Goal: Information Seeking & Learning: Learn about a topic

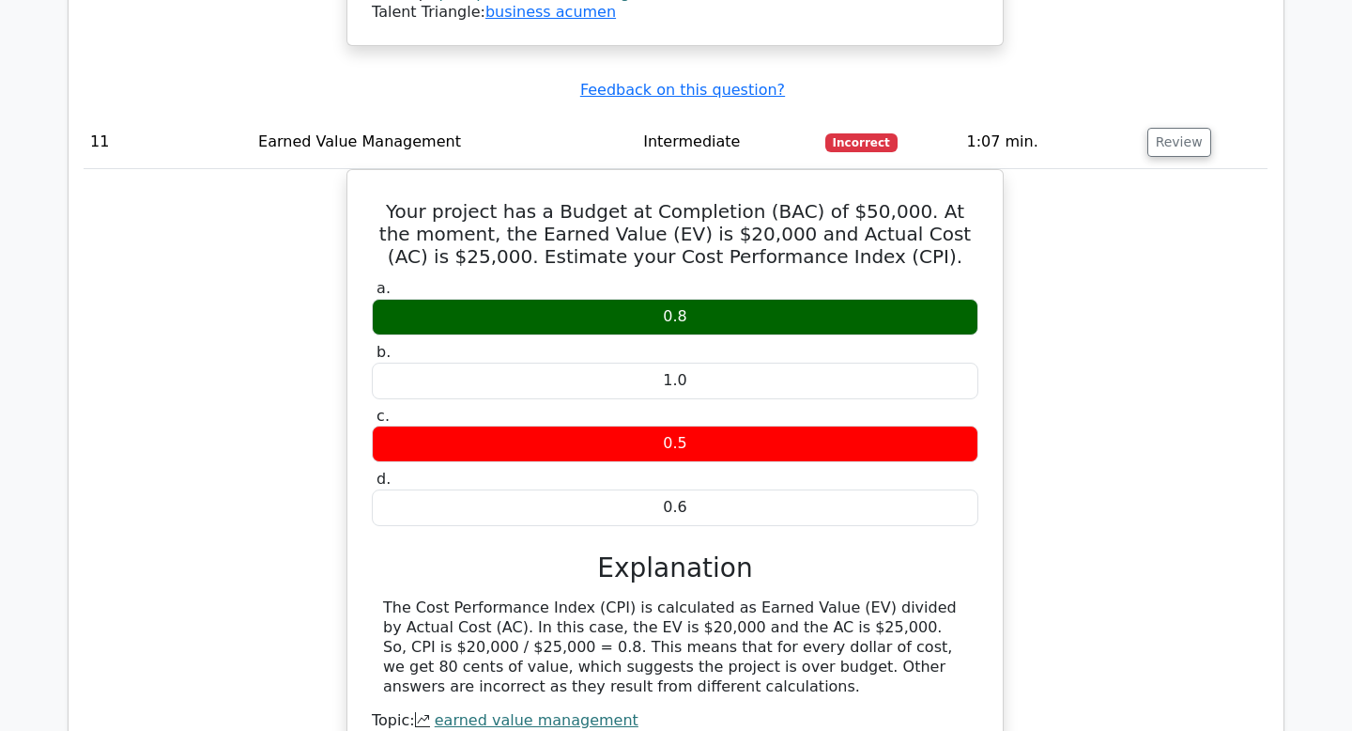
scroll to position [6786, 0]
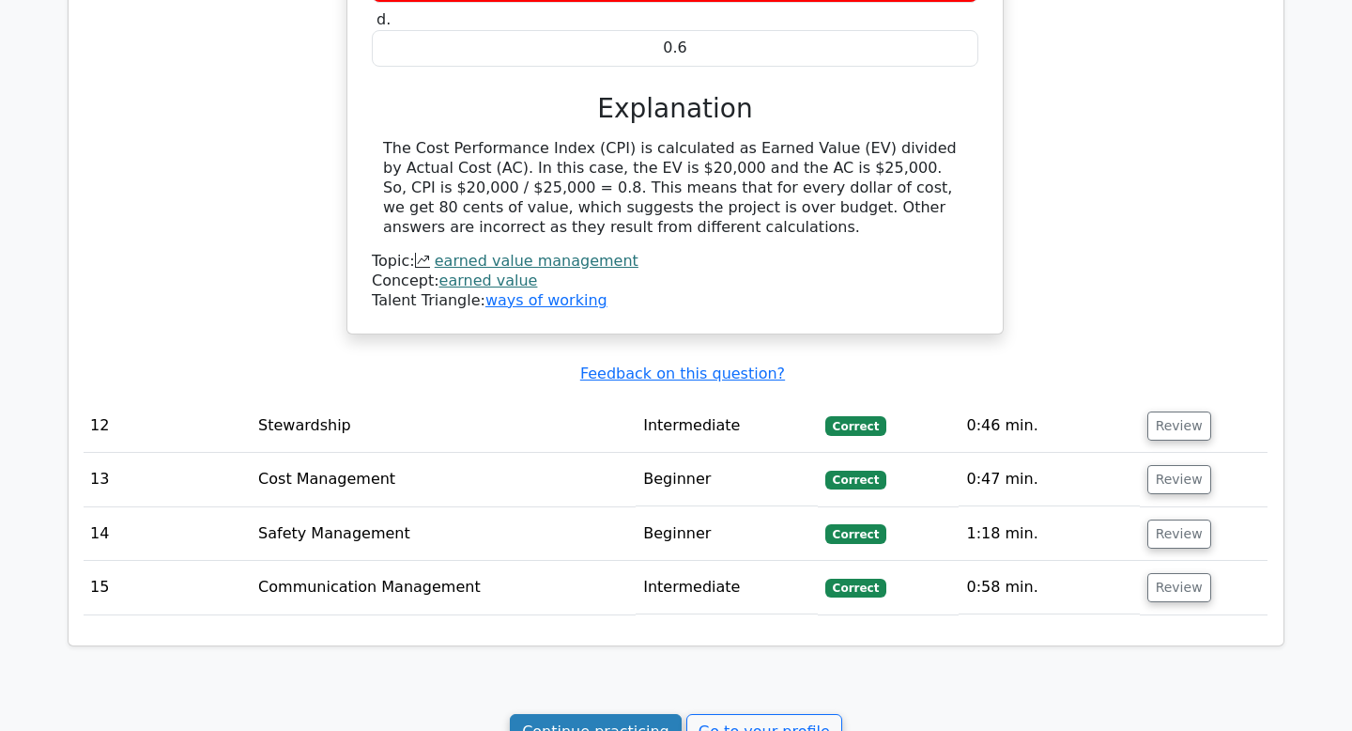
click at [615, 714] on link "Continue practicing" at bounding box center [596, 732] width 172 height 36
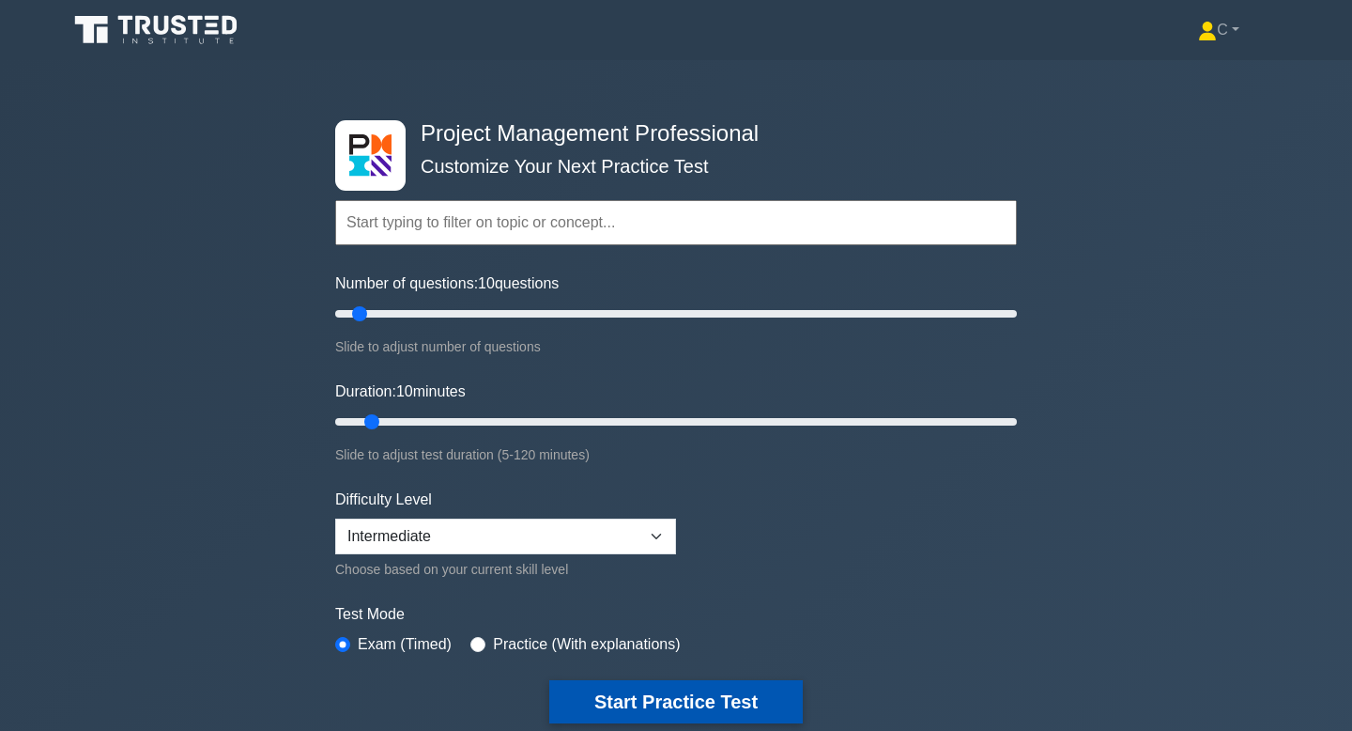
click at [628, 706] on button "Start Practice Test" at bounding box center [676, 701] width 254 height 43
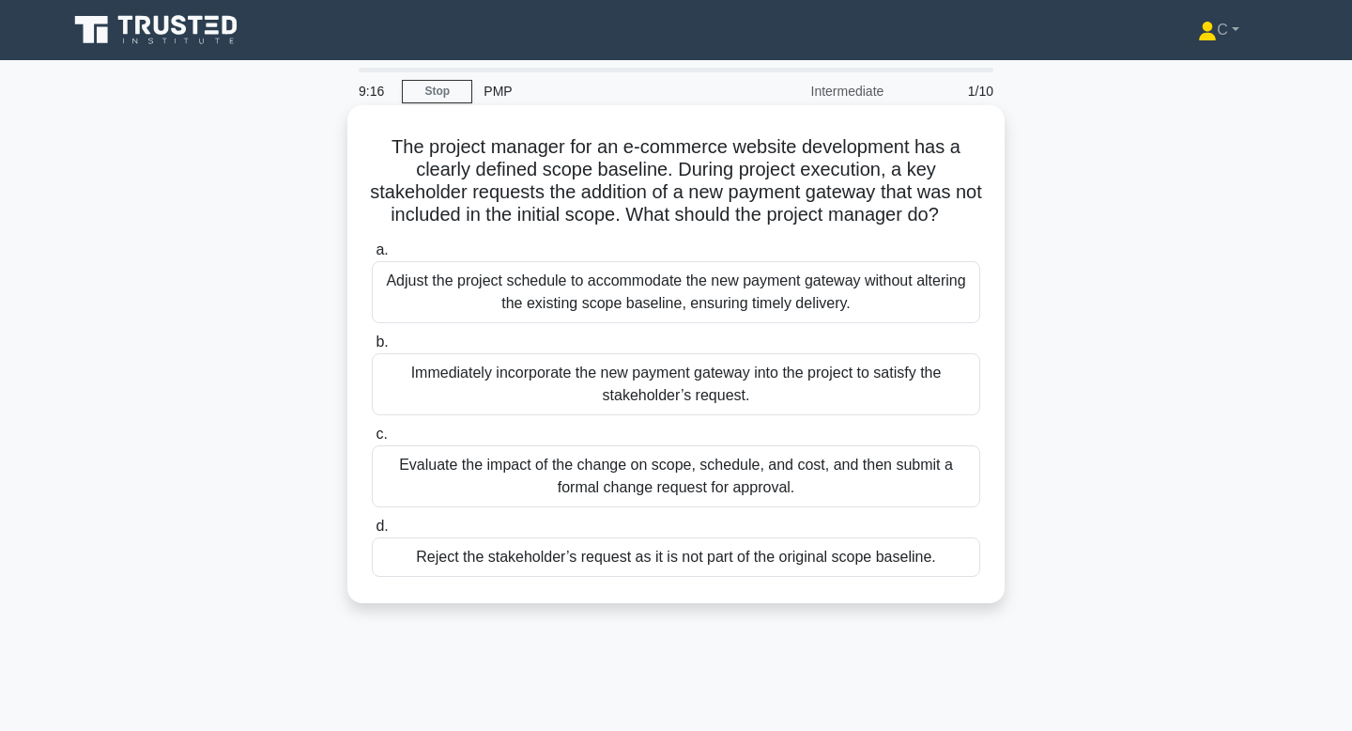
click at [734, 485] on div "Evaluate the impact of the change on scope, schedule, and cost, and then submit…" at bounding box center [676, 476] width 609 height 62
click at [372, 440] on input "c. Evaluate the impact of the change on scope, schedule, and cost, and then sub…" at bounding box center [372, 434] width 0 height 12
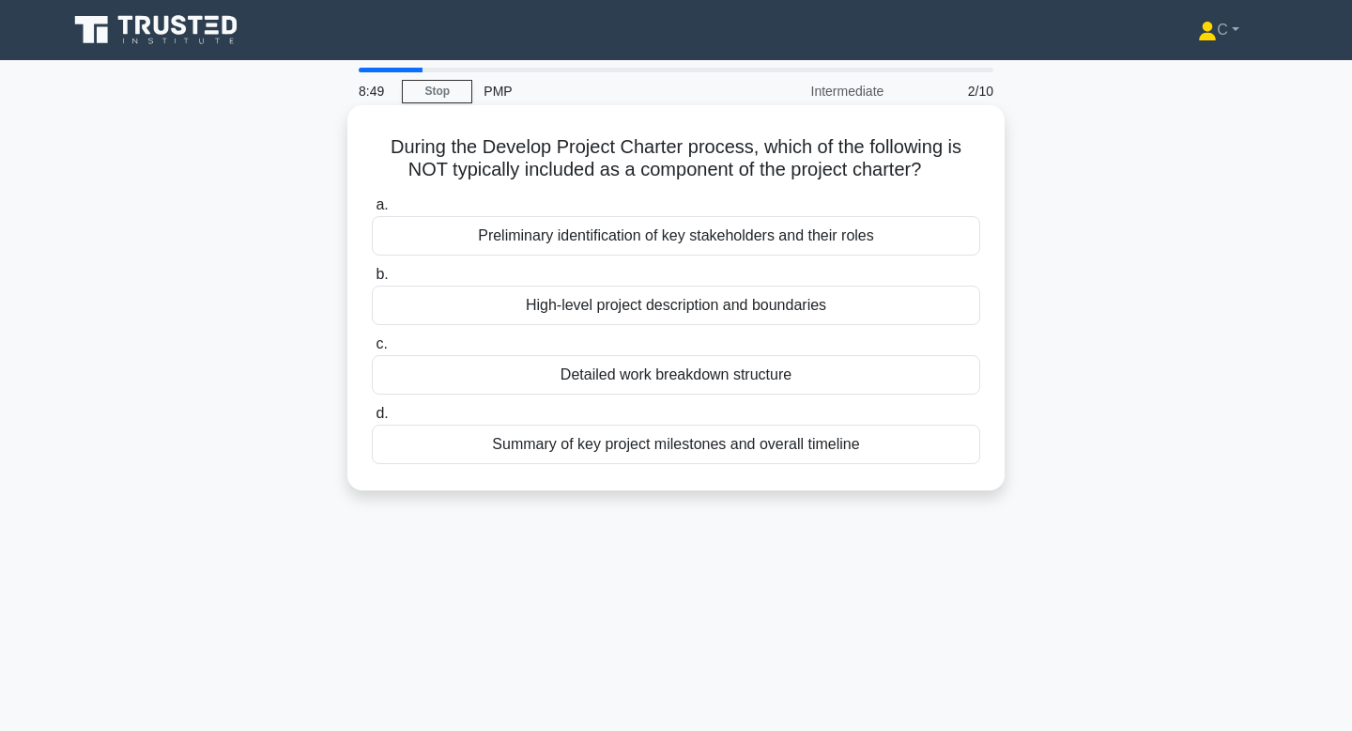
click at [734, 375] on div "Detailed work breakdown structure" at bounding box center [676, 374] width 609 height 39
click at [372, 350] on input "c. Detailed work breakdown structure" at bounding box center [372, 344] width 0 height 12
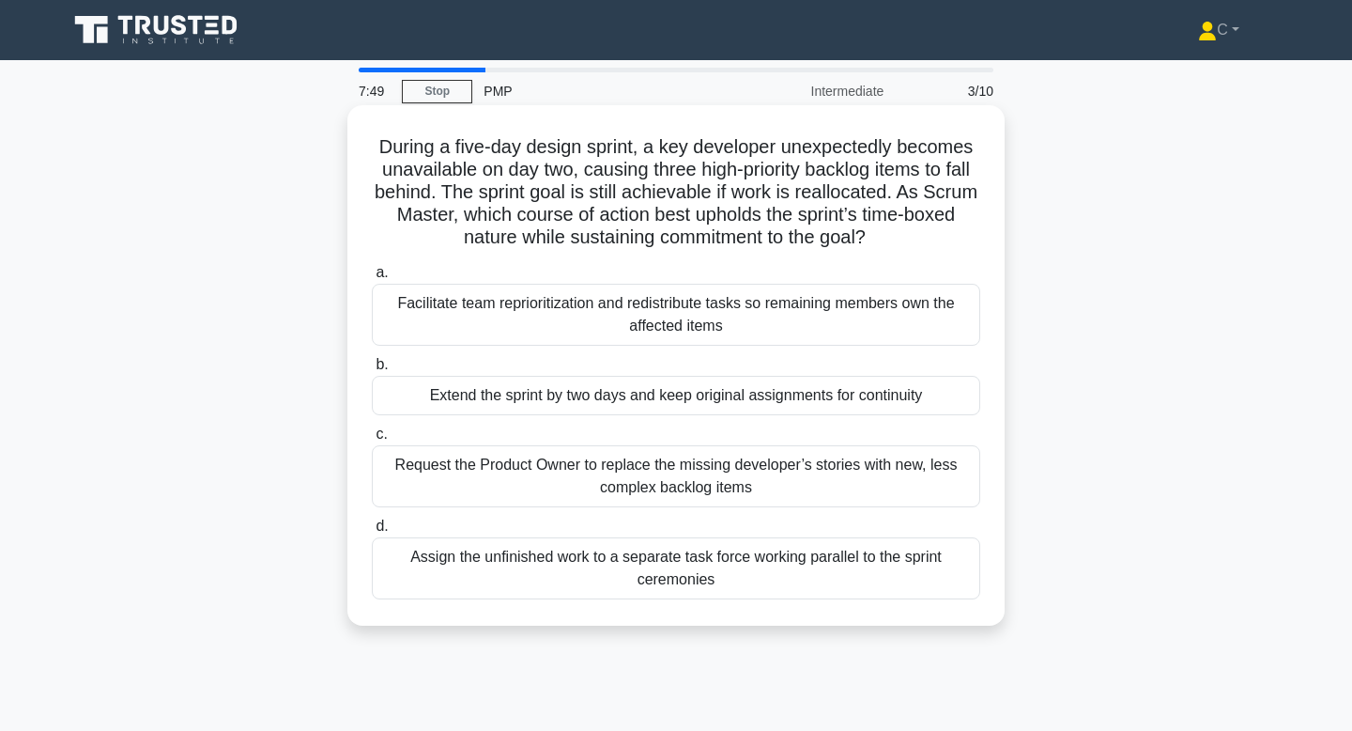
click at [805, 468] on div "Request the Product Owner to replace the missing developer’s stories with new, …" at bounding box center [676, 476] width 609 height 62
click at [372, 440] on input "c. Request the Product Owner to replace the missing developer’s stories with ne…" at bounding box center [372, 434] width 0 height 12
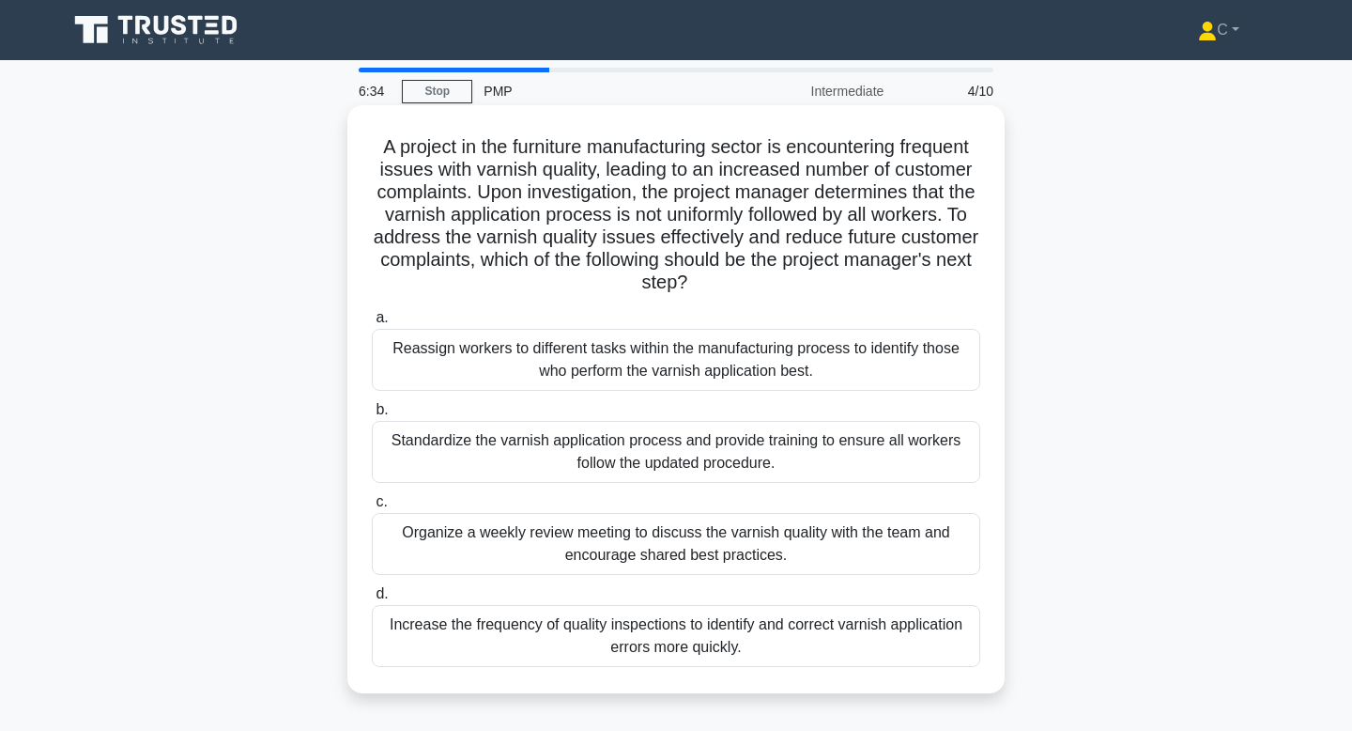
click at [836, 635] on div "Increase the frequency of quality inspections to identify and correct varnish a…" at bounding box center [676, 636] width 609 height 62
click at [372, 600] on input "d. Increase the frequency of quality inspections to identify and correct varnis…" at bounding box center [372, 594] width 0 height 12
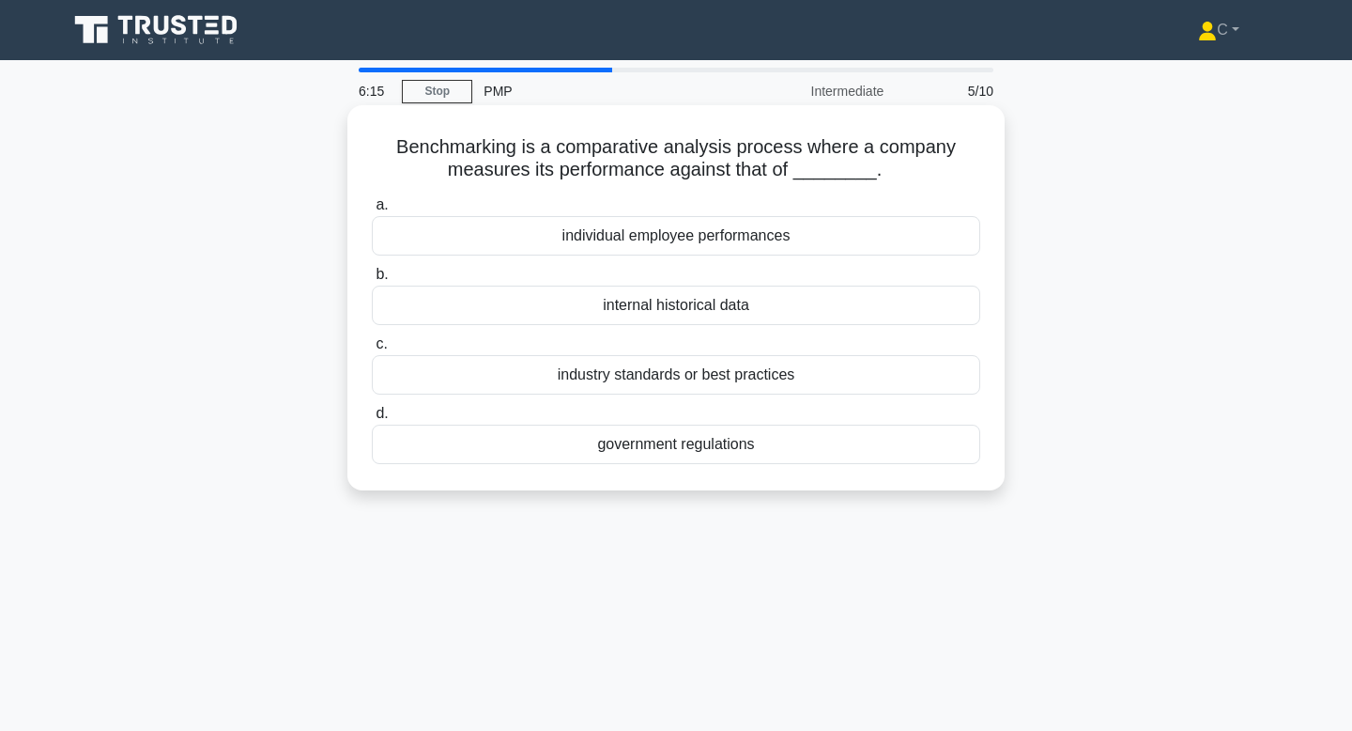
click at [828, 384] on div "industry standards or best practices" at bounding box center [676, 374] width 609 height 39
click at [372, 350] on input "c. industry standards or best practices" at bounding box center [372, 344] width 0 height 12
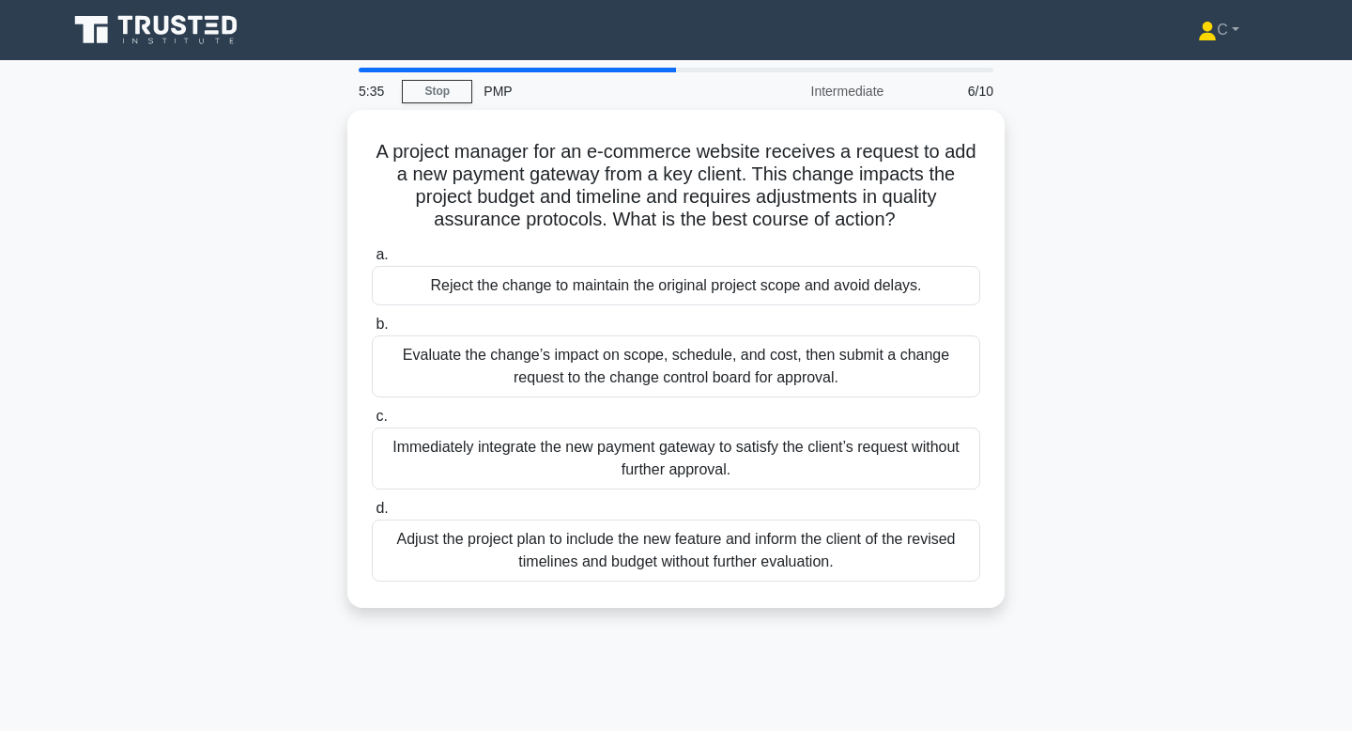
click at [828, 384] on div "Evaluate the change’s impact on scope, schedule, and cost, then submit a change…" at bounding box center [676, 366] width 609 height 62
click at [372, 331] on input "b. Evaluate the change’s impact on scope, schedule, and cost, then submit a cha…" at bounding box center [372, 324] width 0 height 12
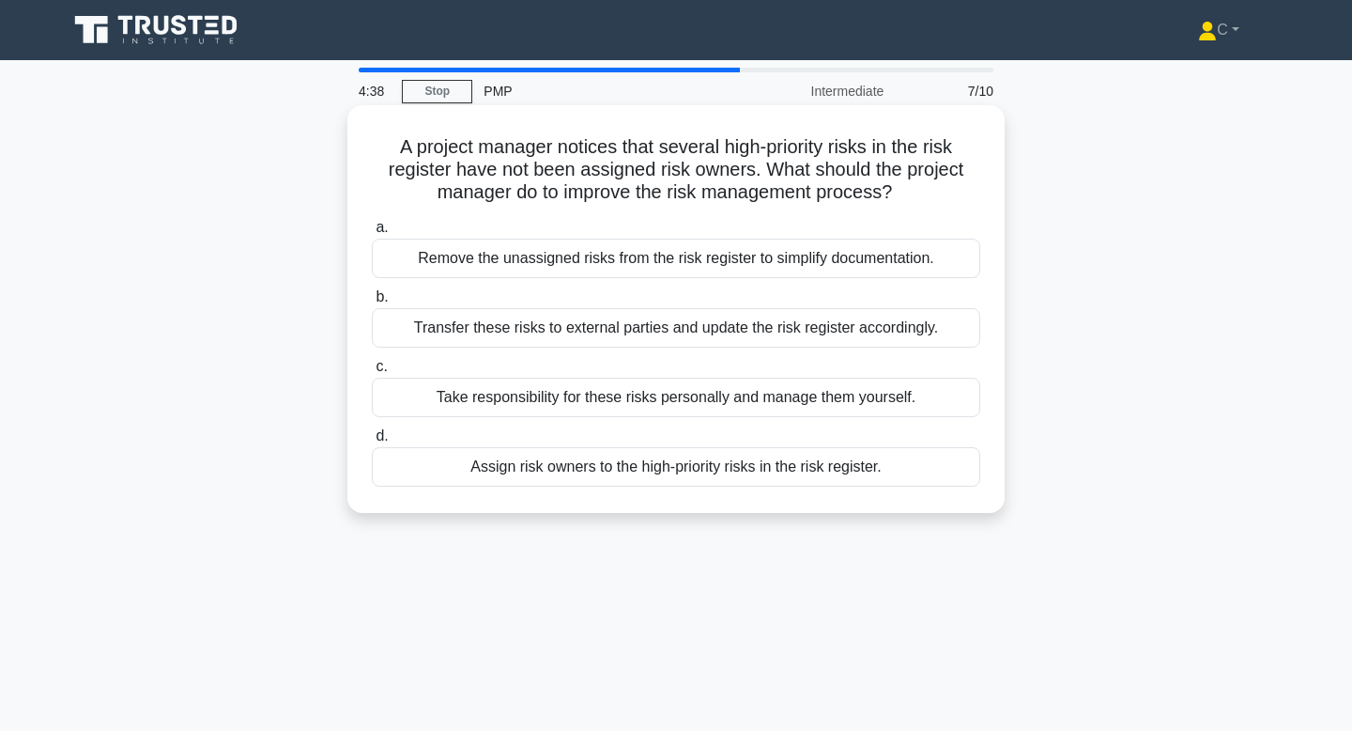
click at [839, 331] on div "Transfer these risks to external parties and update the risk register according…" at bounding box center [676, 327] width 609 height 39
click at [372, 303] on input "b. Transfer these risks to external parties and update the risk register accord…" at bounding box center [372, 297] width 0 height 12
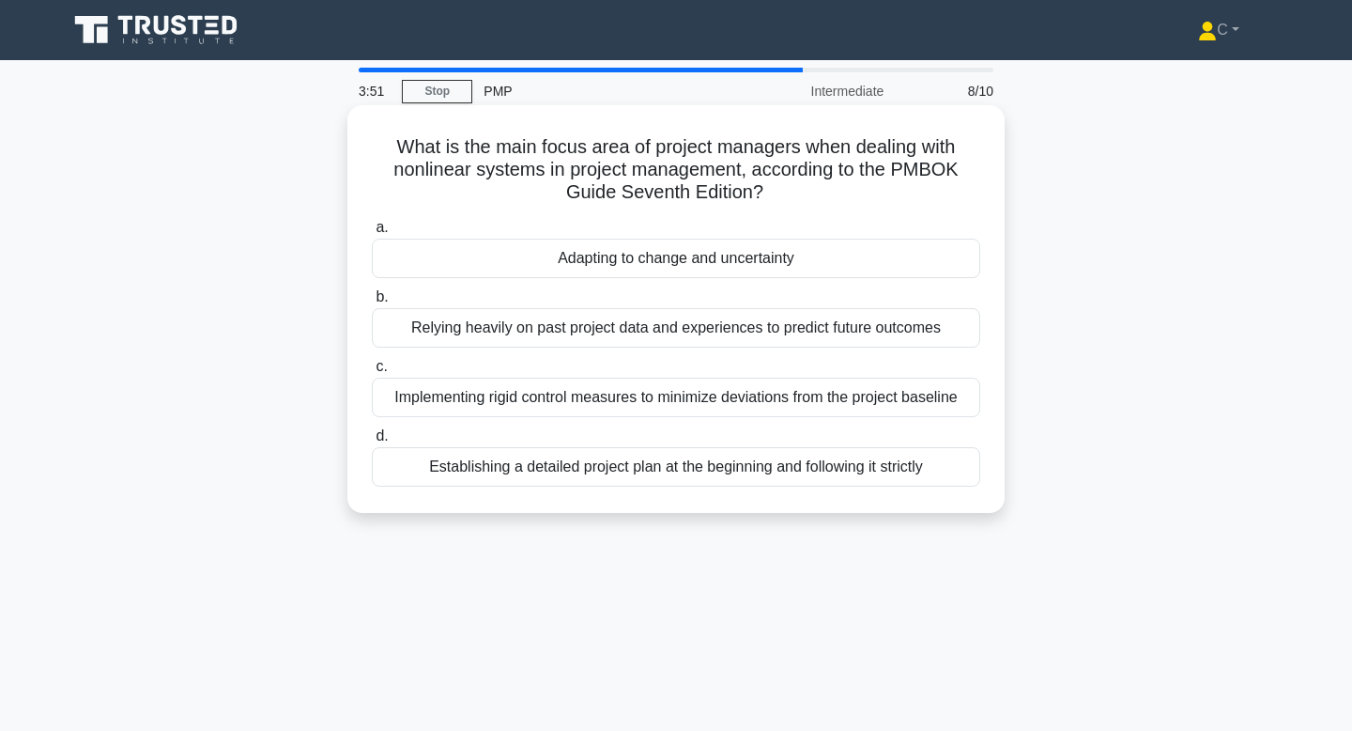
click at [818, 264] on div "Adapting to change and uncertainty" at bounding box center [676, 258] width 609 height 39
click at [372, 234] on input "a. Adapting to change and uncertainty" at bounding box center [372, 228] width 0 height 12
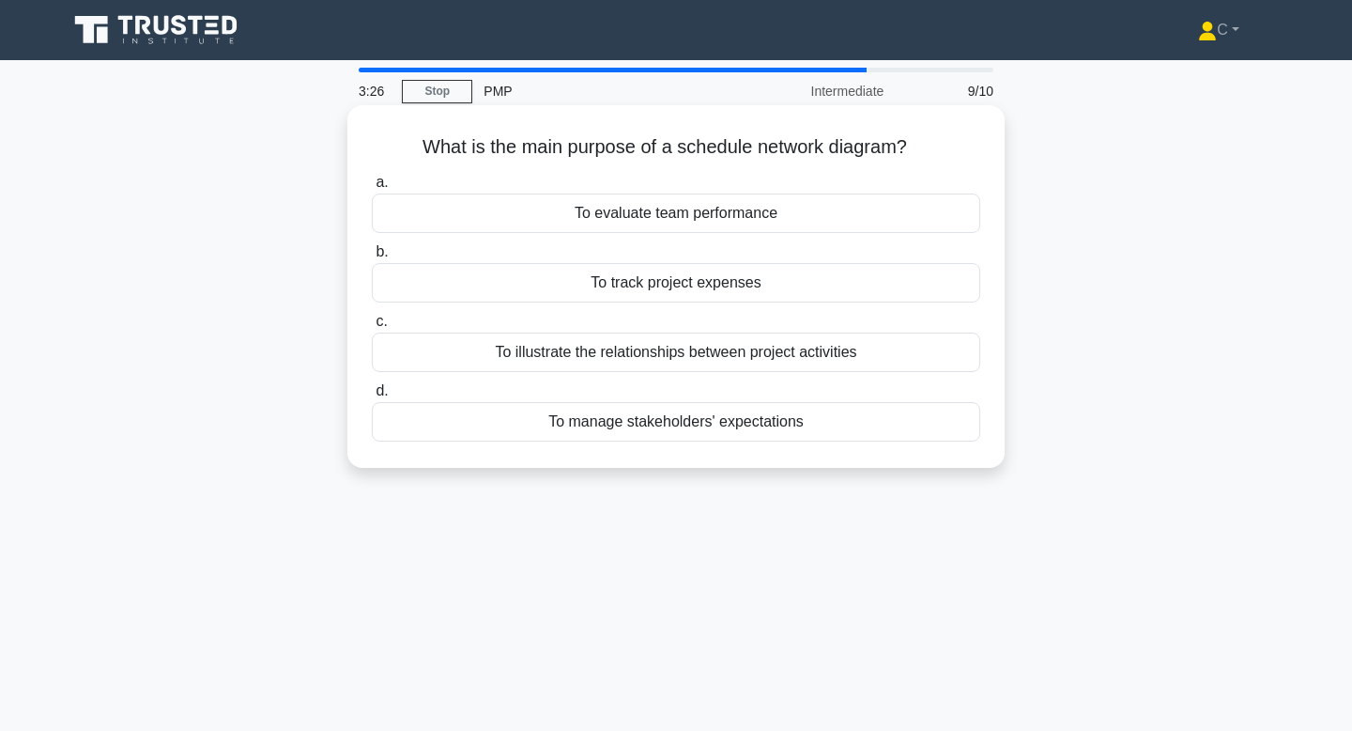
click at [836, 357] on div "To illustrate the relationships between project activities" at bounding box center [676, 351] width 609 height 39
click at [372, 328] on input "c. To illustrate the relationships between project activities" at bounding box center [372, 322] width 0 height 12
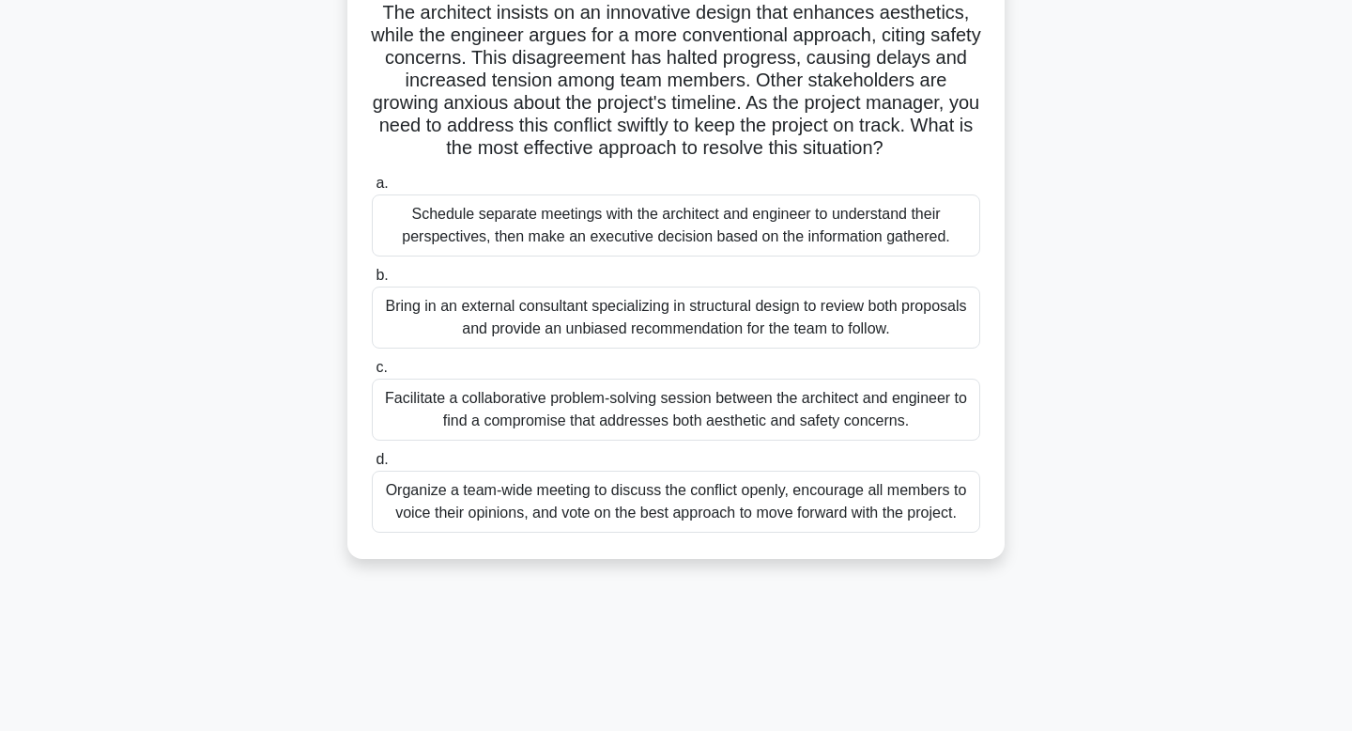
scroll to position [193, 0]
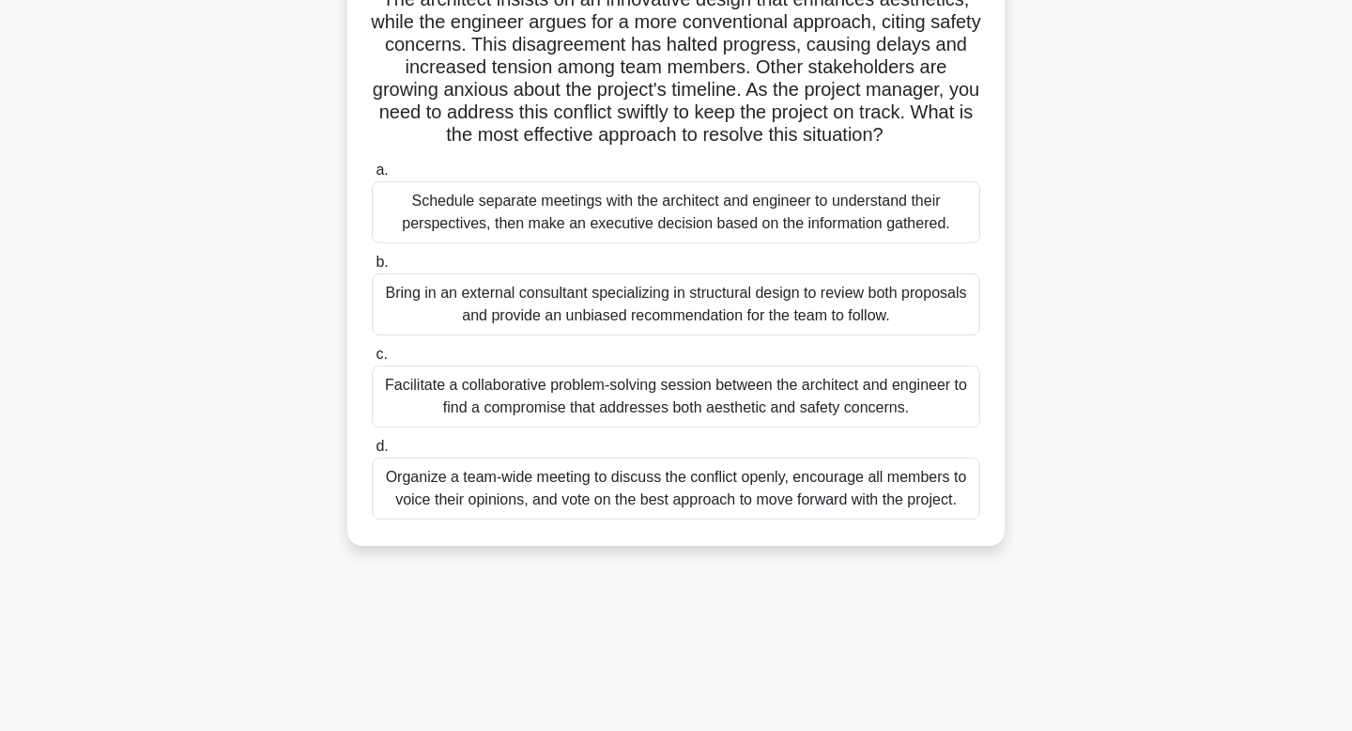
click at [845, 414] on div "Facilitate a collaborative problem-solving session between the architect and en…" at bounding box center [676, 396] width 609 height 62
click at [372, 361] on input "c. Facilitate a collaborative problem-solving session between the architect and…" at bounding box center [372, 354] width 0 height 12
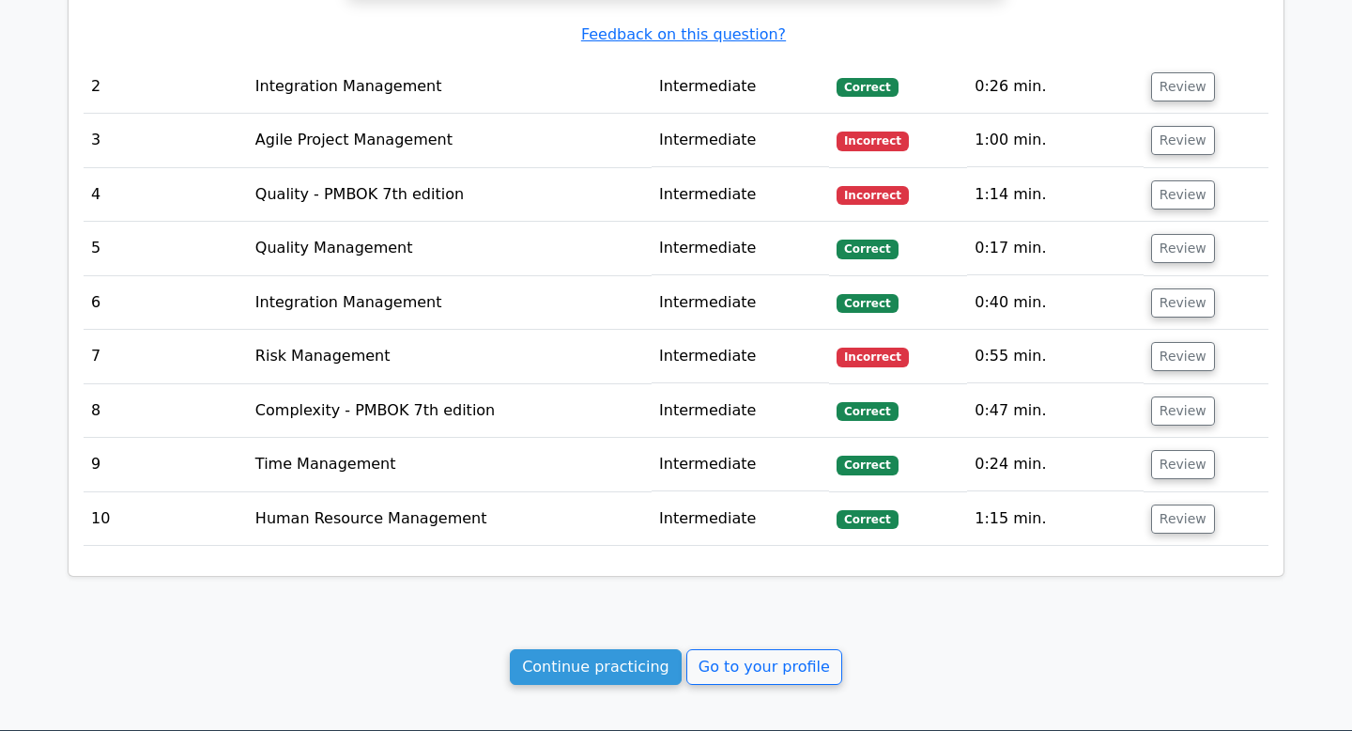
scroll to position [2001, 0]
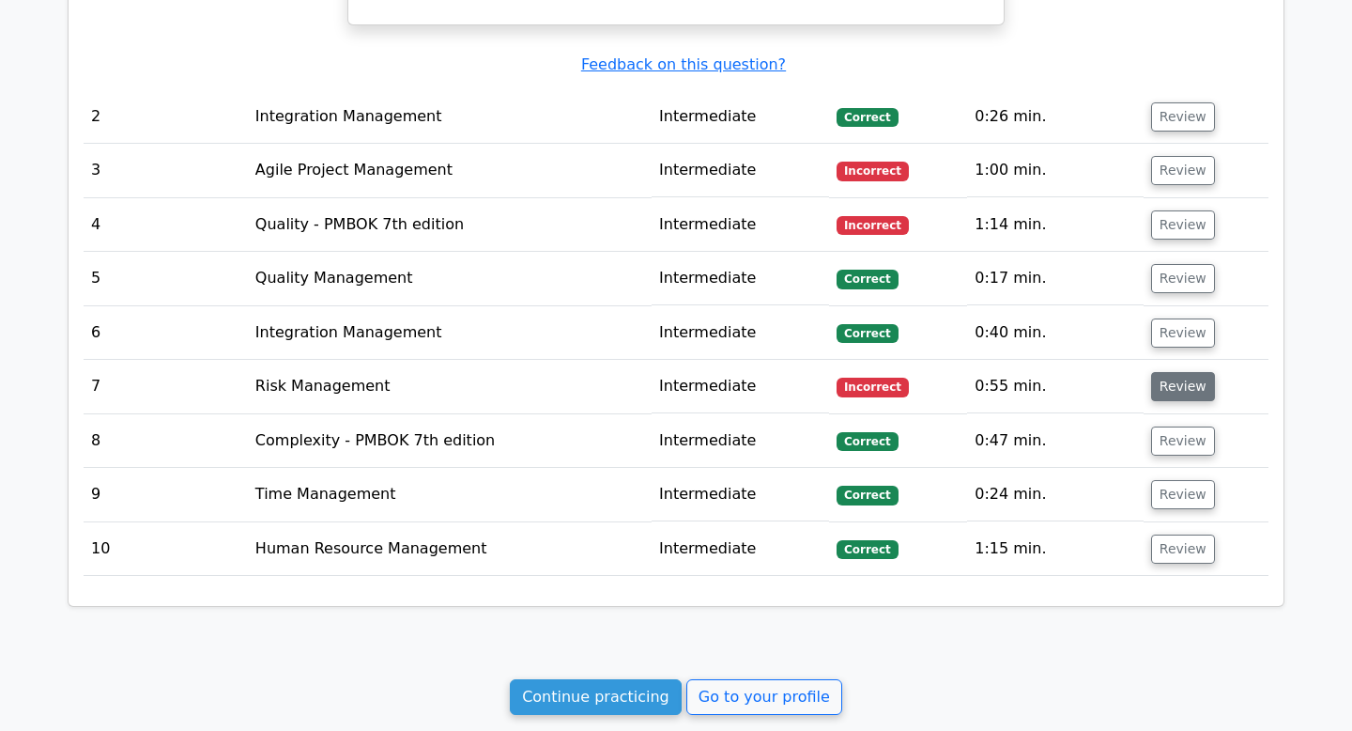
click at [1167, 372] on button "Review" at bounding box center [1183, 386] width 64 height 29
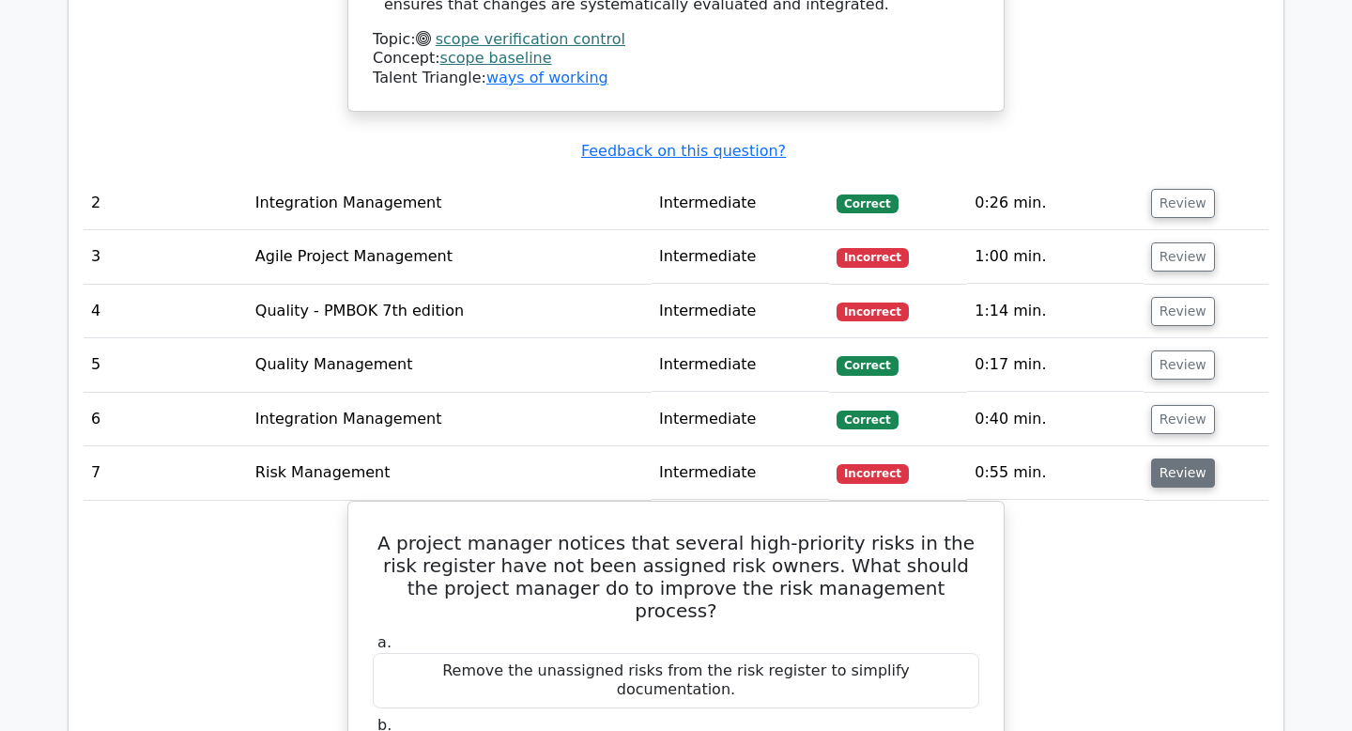
scroll to position [1914, 0]
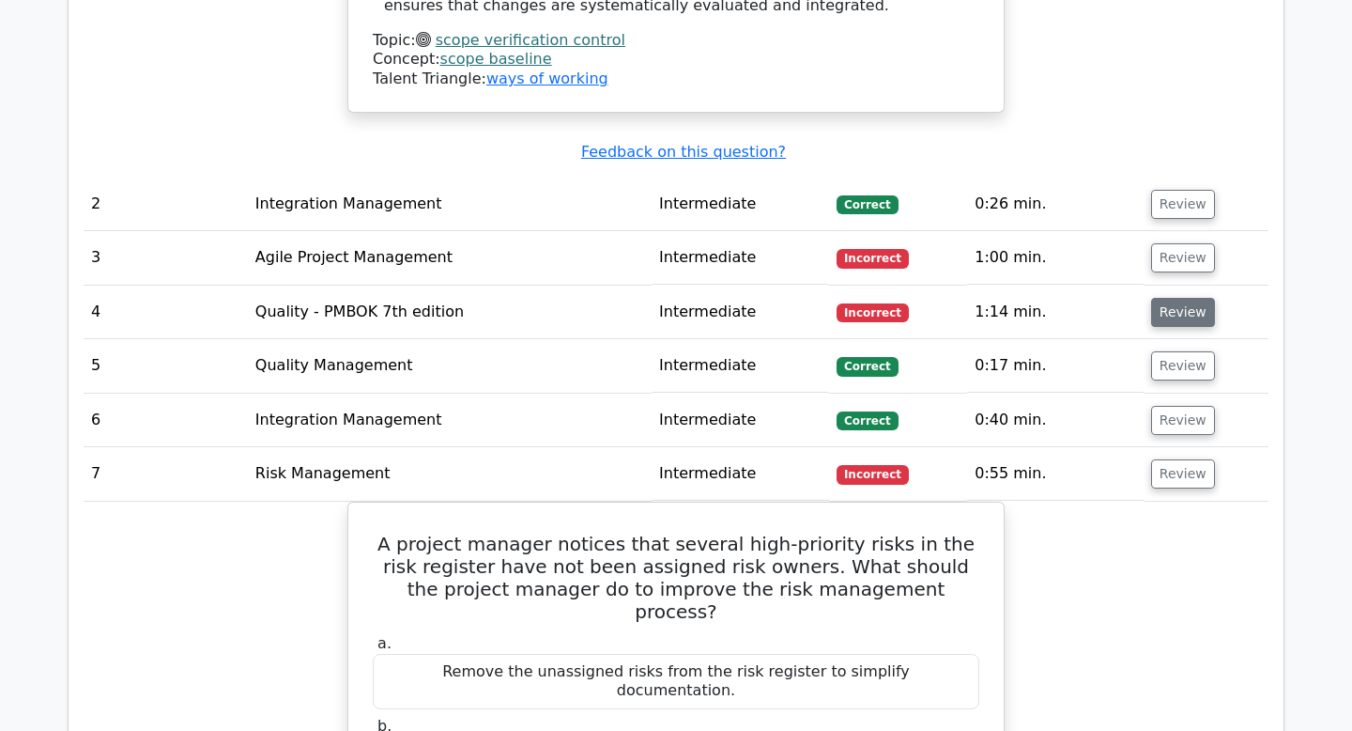
click at [1191, 298] on button "Review" at bounding box center [1183, 312] width 64 height 29
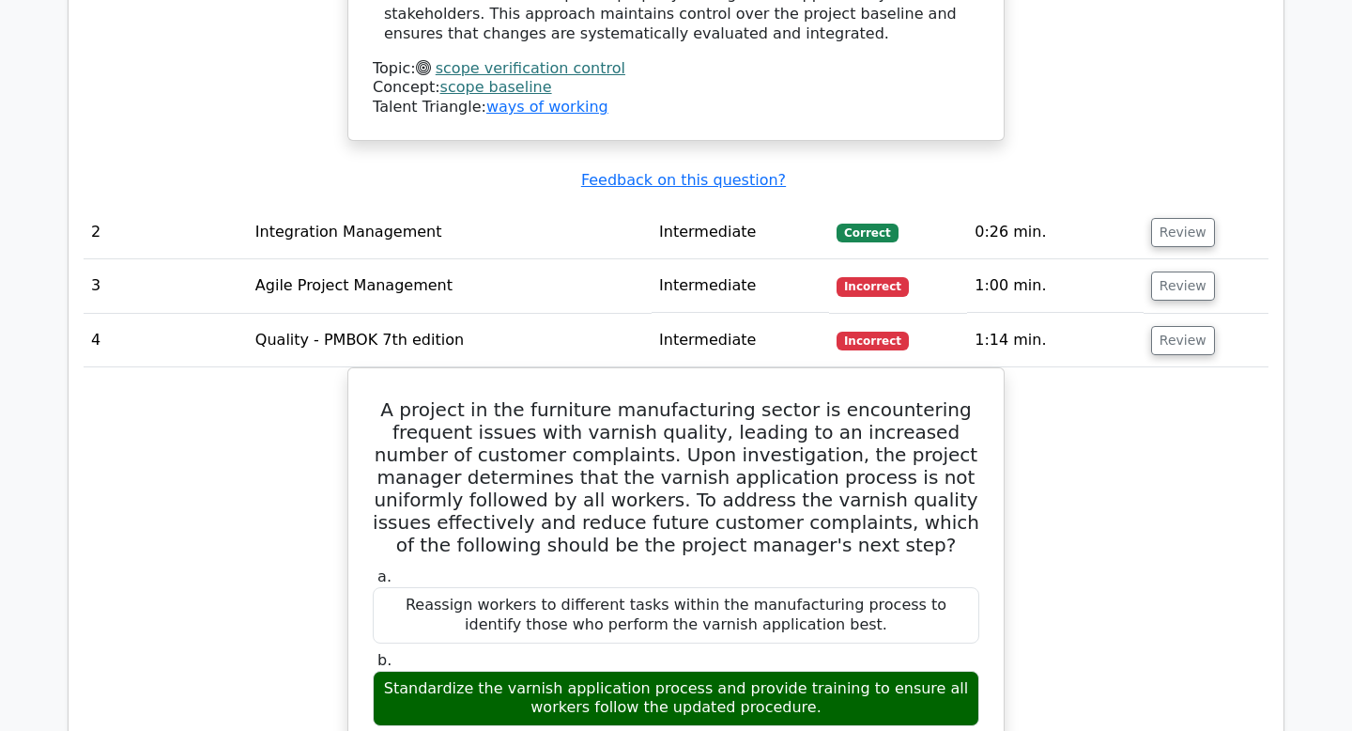
scroll to position [1871, 0]
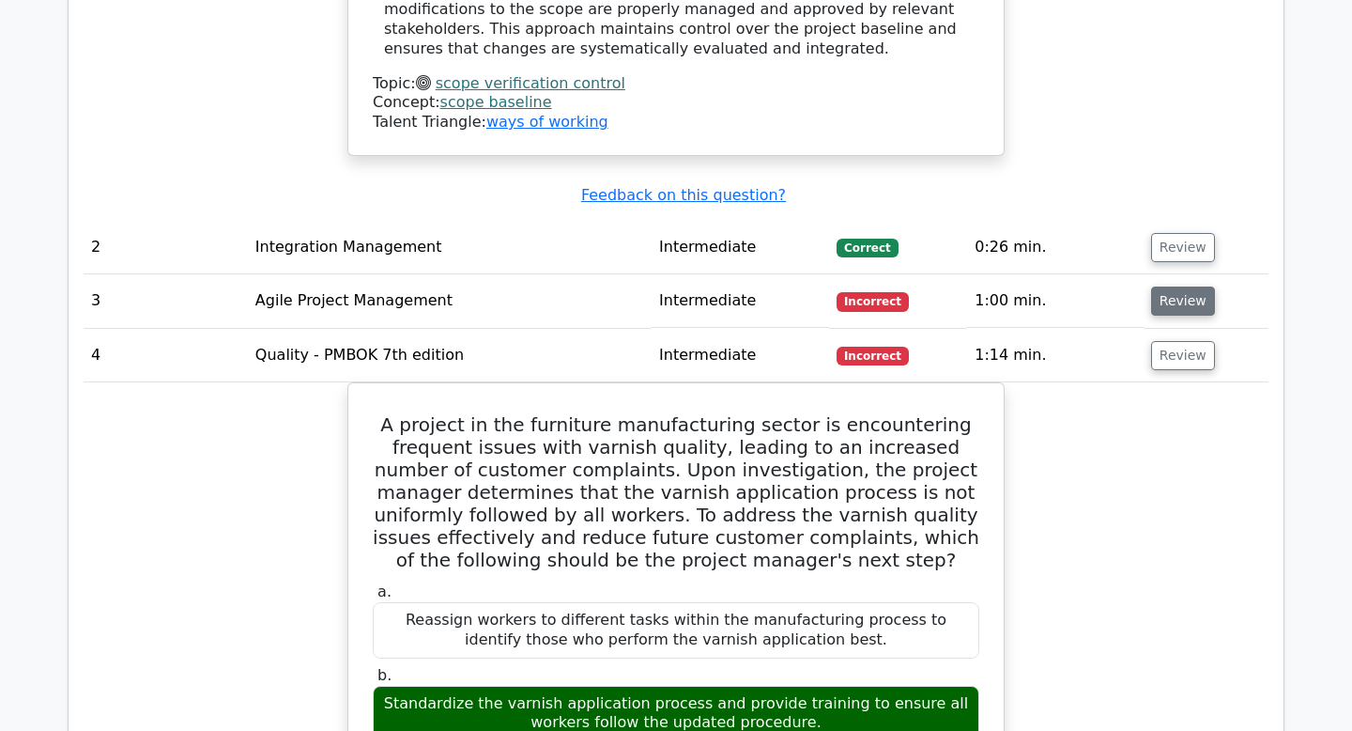
click at [1179, 286] on button "Review" at bounding box center [1183, 300] width 64 height 29
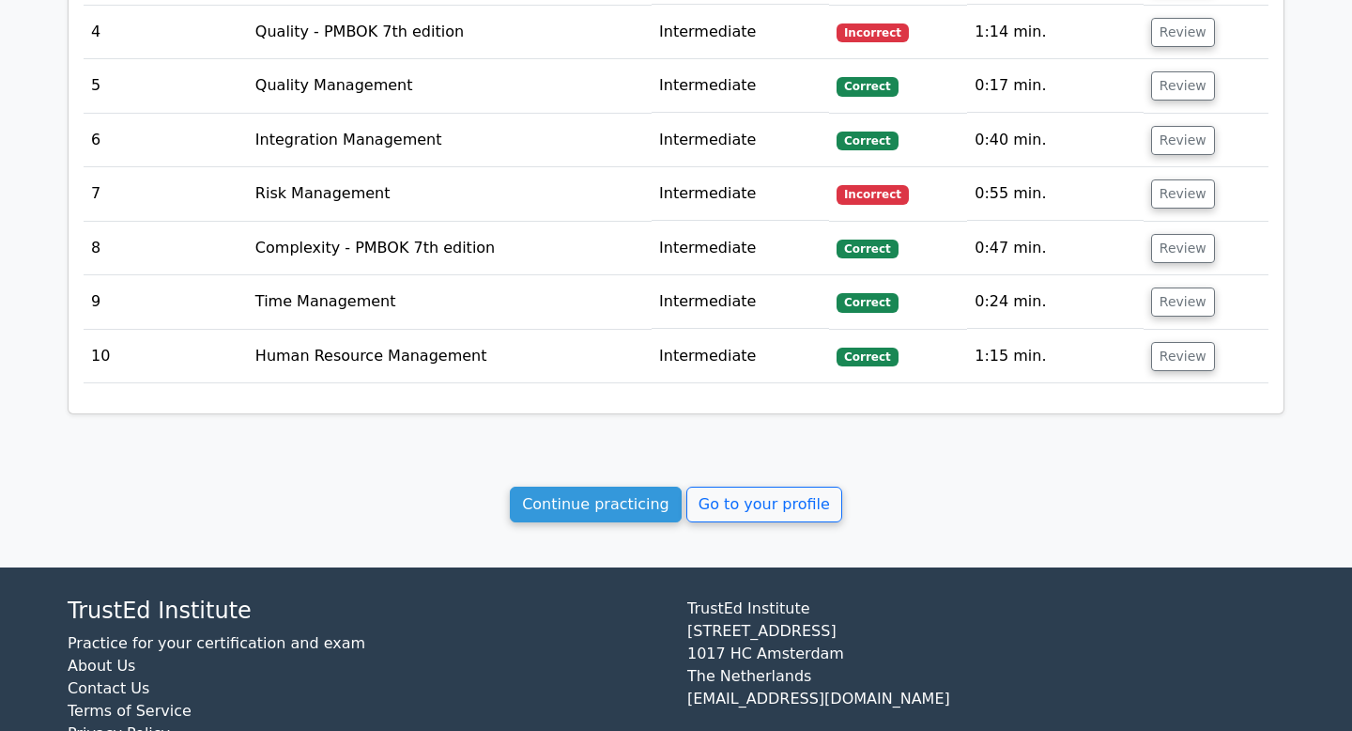
scroll to position [2211, 0]
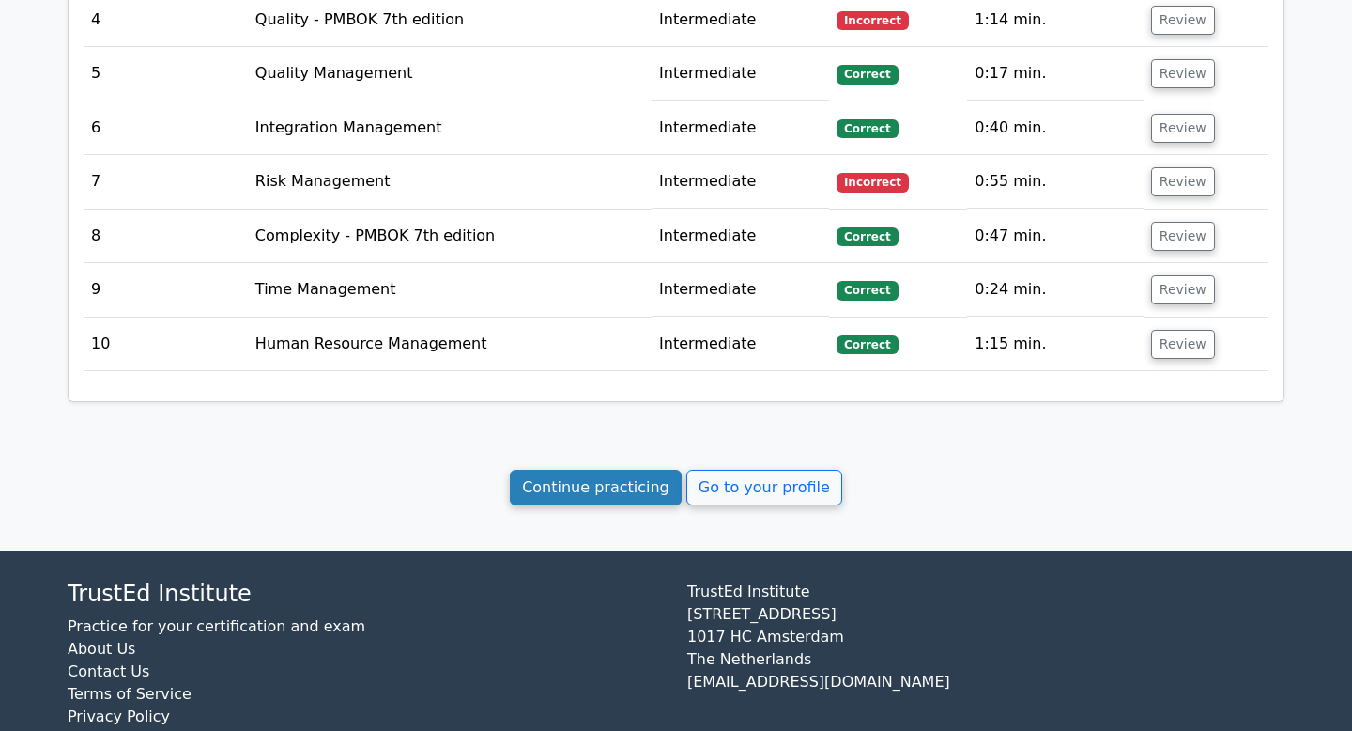
click at [641, 470] on link "Continue practicing" at bounding box center [596, 488] width 172 height 36
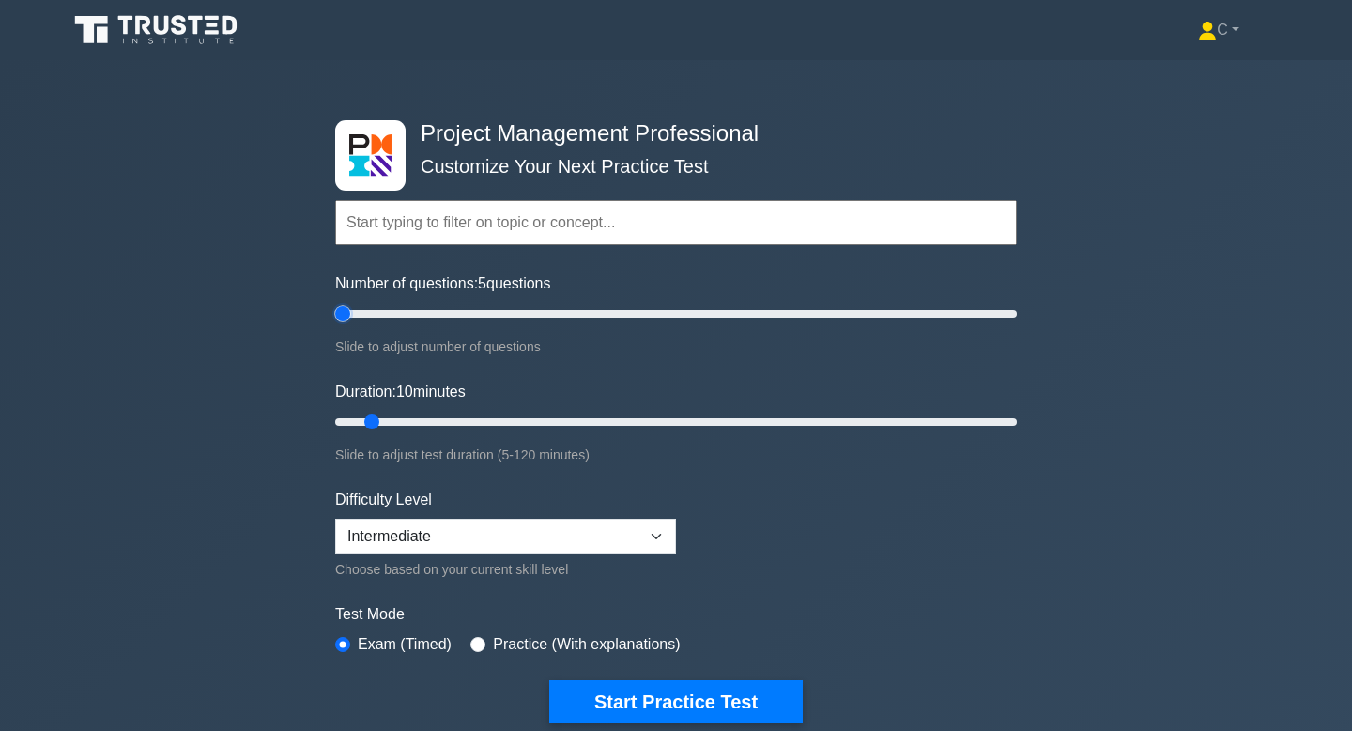
drag, startPoint x: 363, startPoint y: 314, endPoint x: 348, endPoint y: 315, distance: 14.1
type input "5"
click at [348, 315] on input "Number of questions: 5 questions" at bounding box center [676, 313] width 682 height 23
drag, startPoint x: 371, startPoint y: 419, endPoint x: 353, endPoint y: 419, distance: 17.8
type input "5"
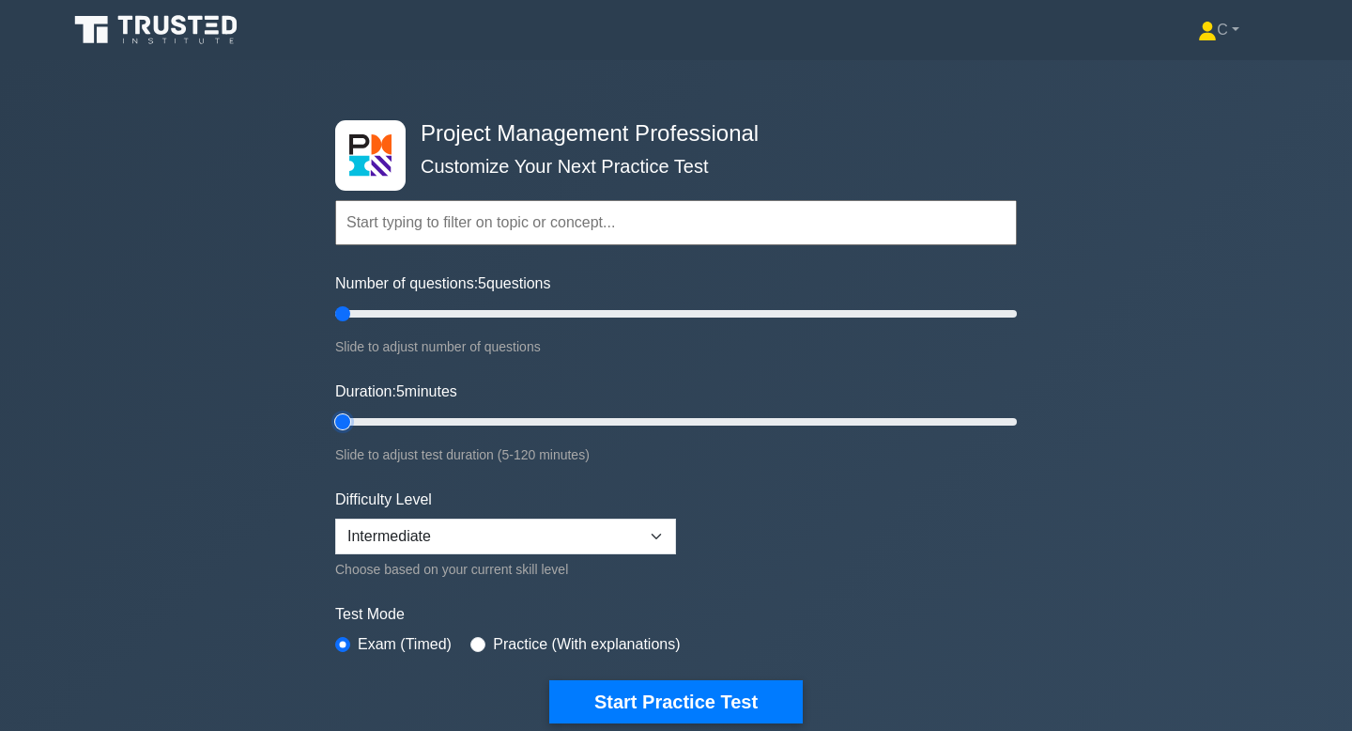
click at [353, 419] on input "Duration: 5 minutes" at bounding box center [676, 421] width 682 height 23
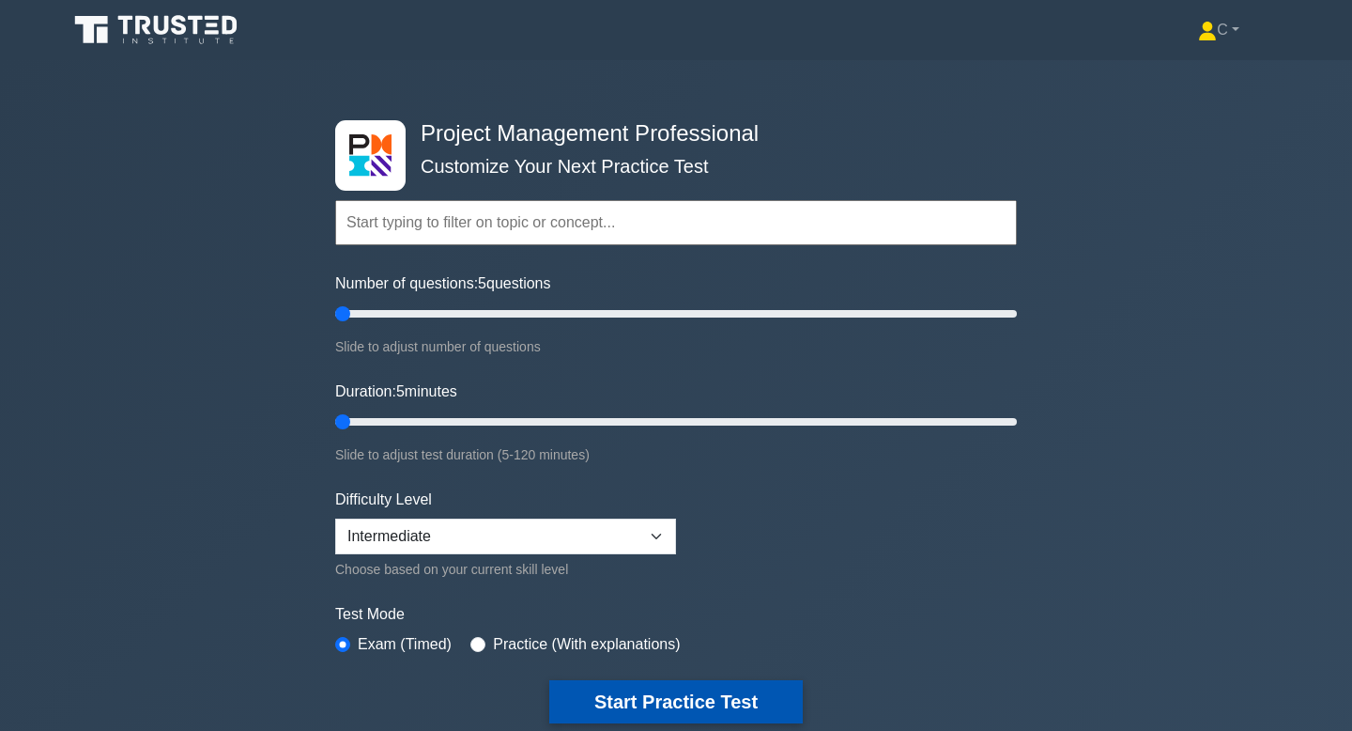
click at [711, 698] on button "Start Practice Test" at bounding box center [676, 701] width 254 height 43
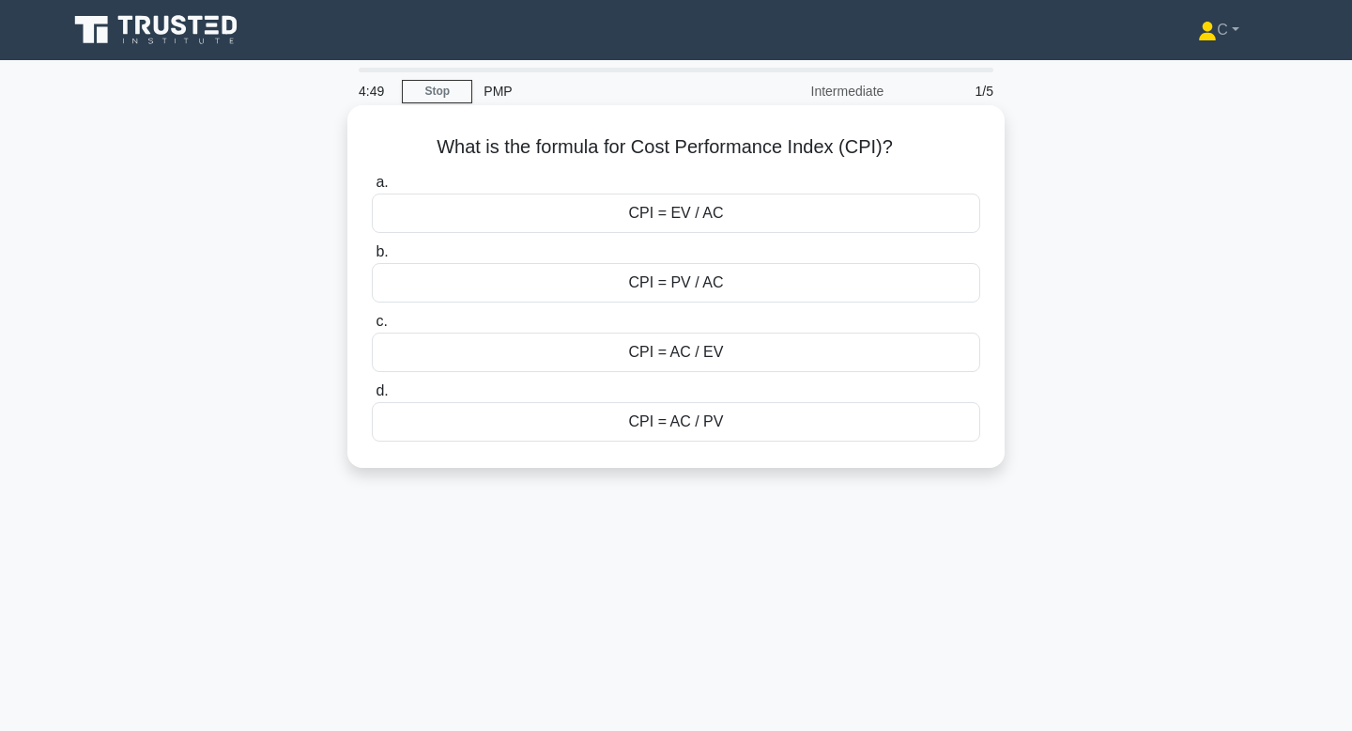
click at [718, 221] on div "CPI = EV / AC" at bounding box center [676, 212] width 609 height 39
click at [372, 189] on input "a. CPI = EV / AC" at bounding box center [372, 183] width 0 height 12
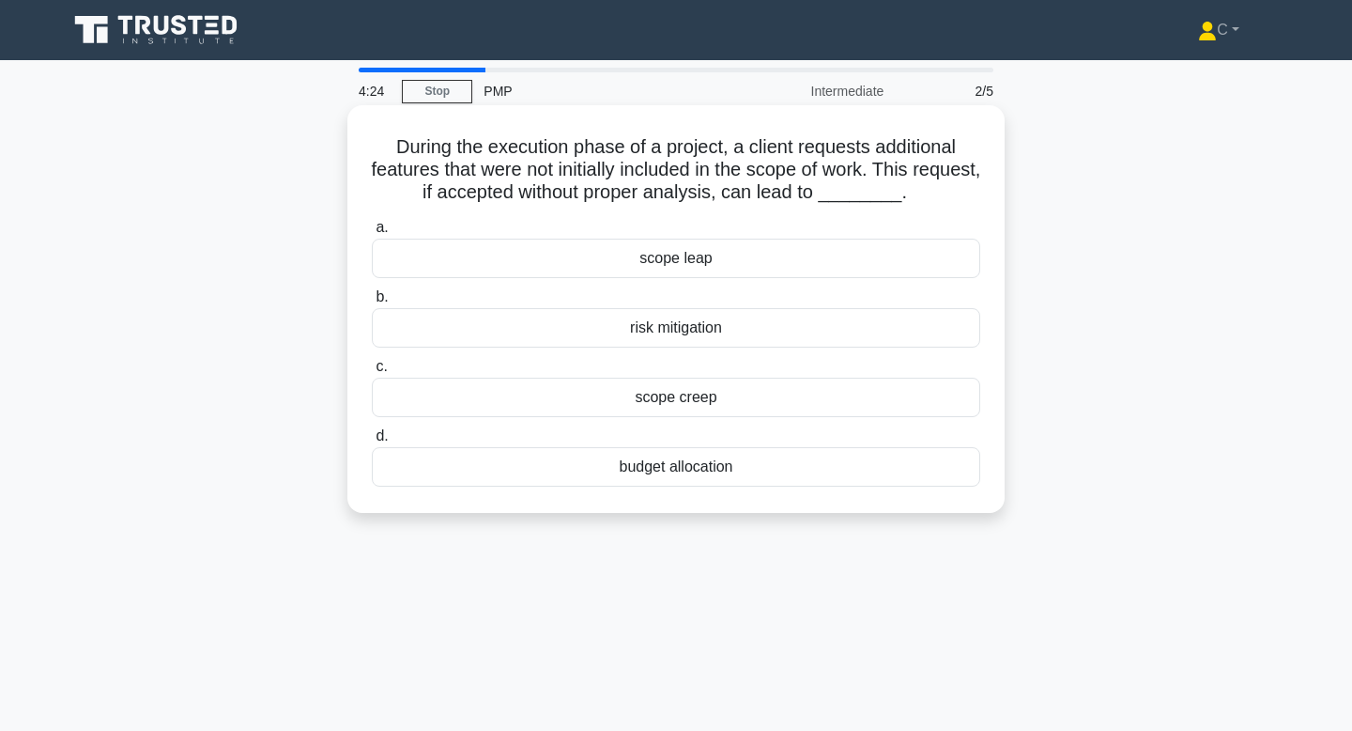
click at [758, 405] on div "scope creep" at bounding box center [676, 397] width 609 height 39
click at [372, 373] on input "c. scope creep" at bounding box center [372, 367] width 0 height 12
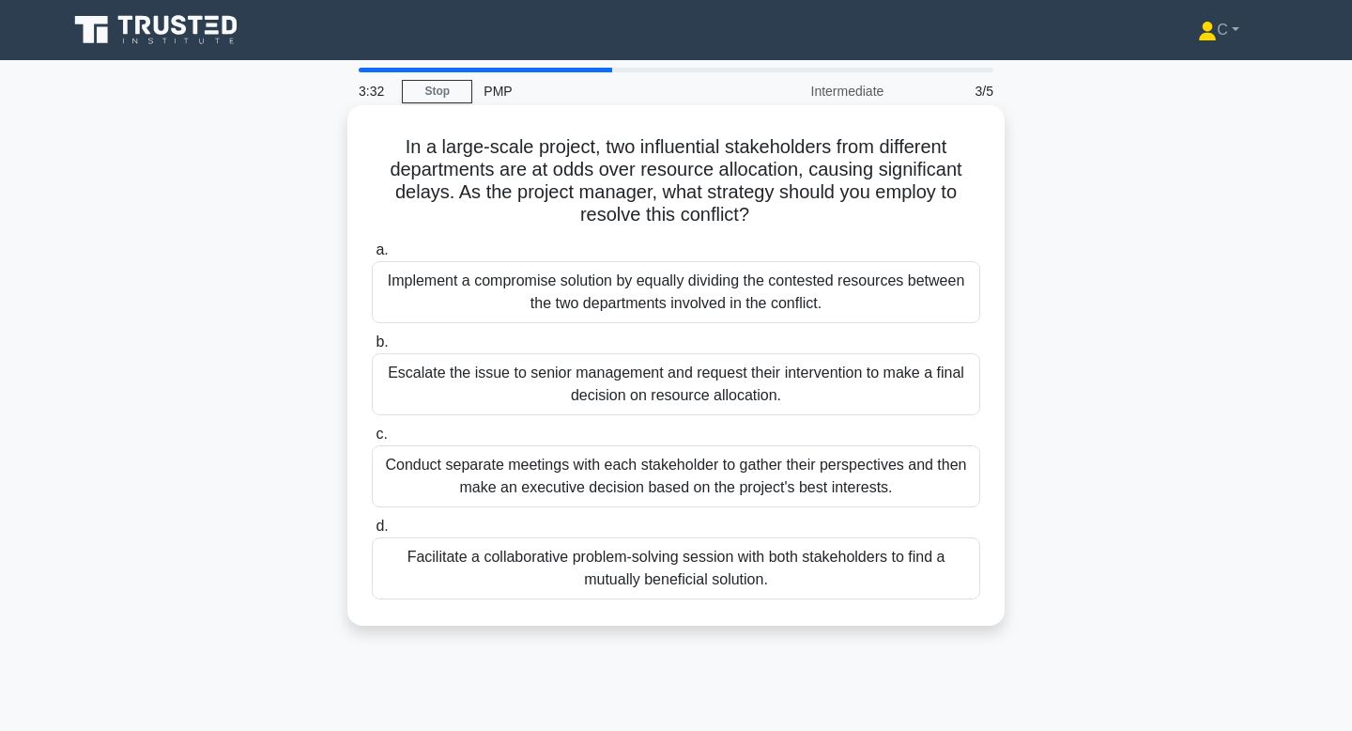
click at [844, 557] on div "Facilitate a collaborative problem-solving session with both stakeholders to fi…" at bounding box center [676, 568] width 609 height 62
click at [372, 533] on input "d. Facilitate a collaborative problem-solving session with both stakeholders to…" at bounding box center [372, 526] width 0 height 12
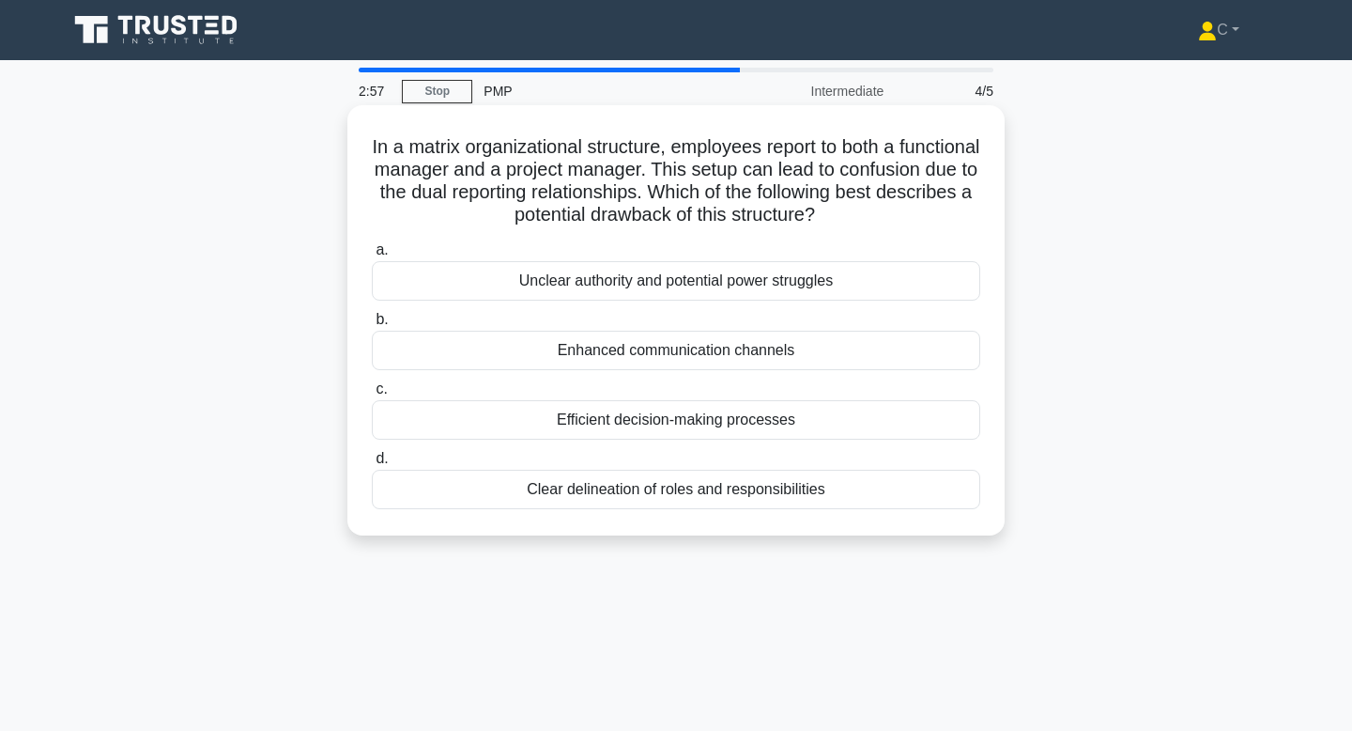
click at [810, 284] on div "Unclear authority and potential power struggles" at bounding box center [676, 280] width 609 height 39
click at [372, 256] on input "a. Unclear authority and potential power struggles" at bounding box center [372, 250] width 0 height 12
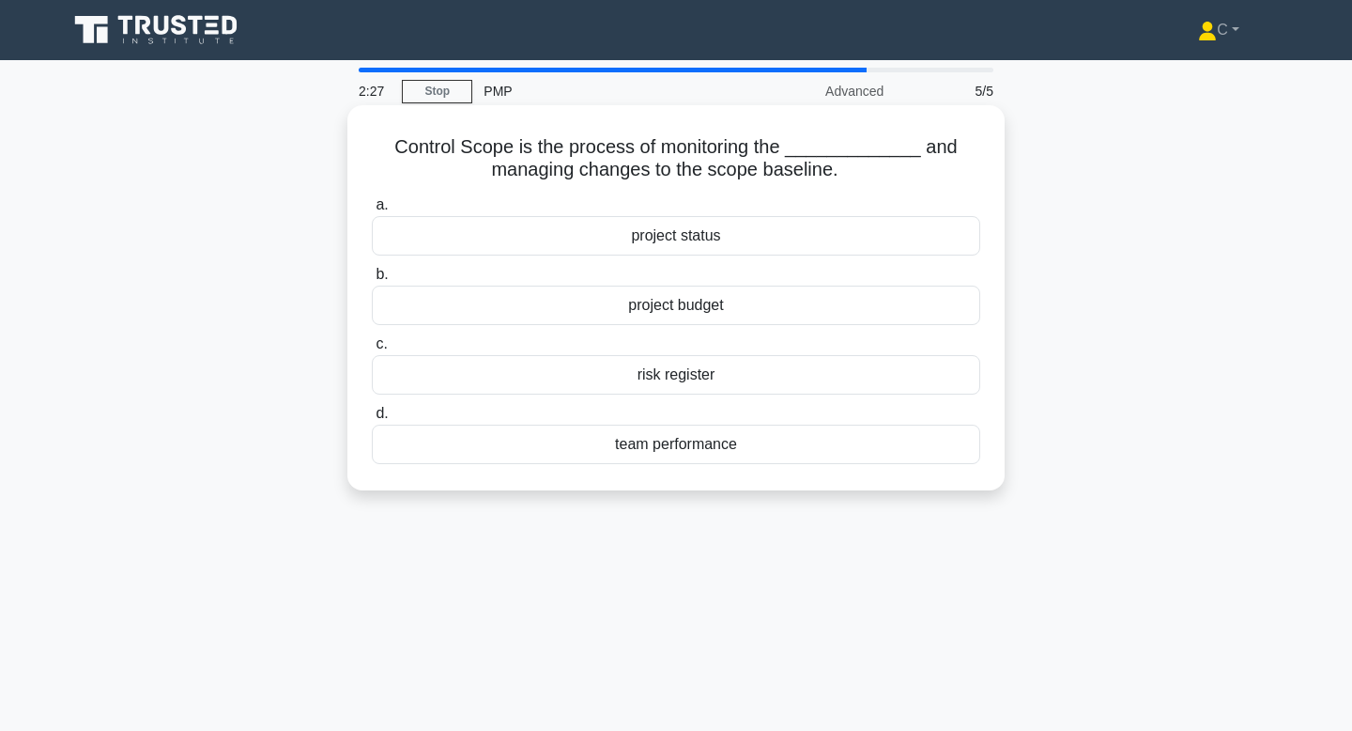
click at [794, 245] on div "project status" at bounding box center [676, 235] width 609 height 39
click at [372, 211] on input "a. project status" at bounding box center [372, 205] width 0 height 12
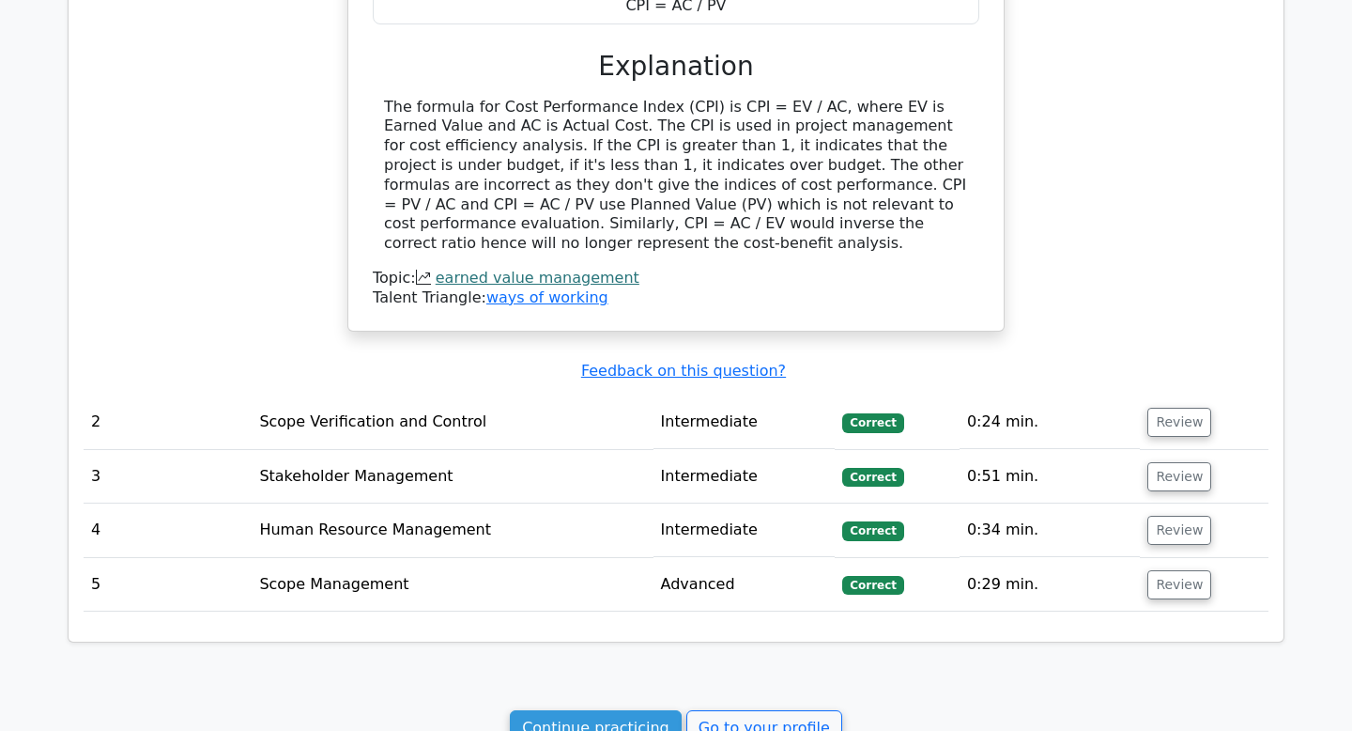
scroll to position [1338, 0]
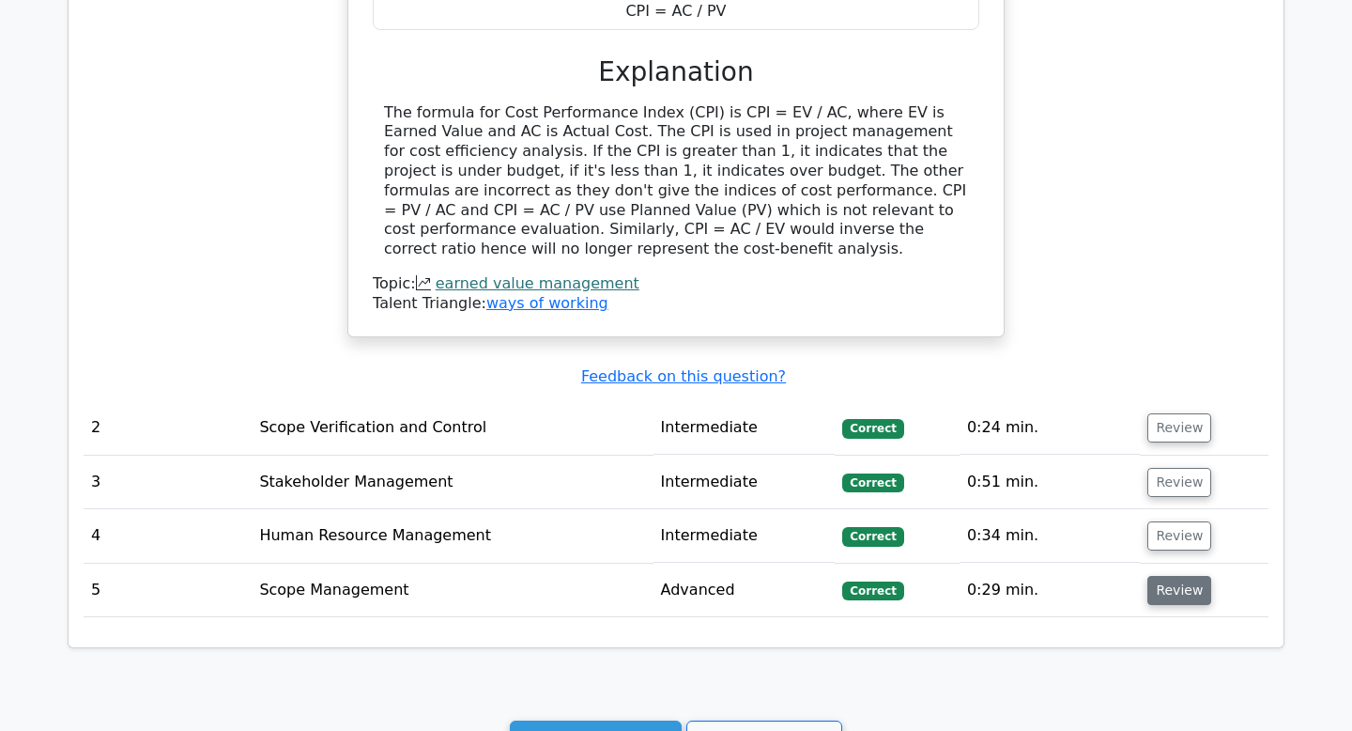
click at [1183, 591] on button "Review" at bounding box center [1180, 590] width 64 height 29
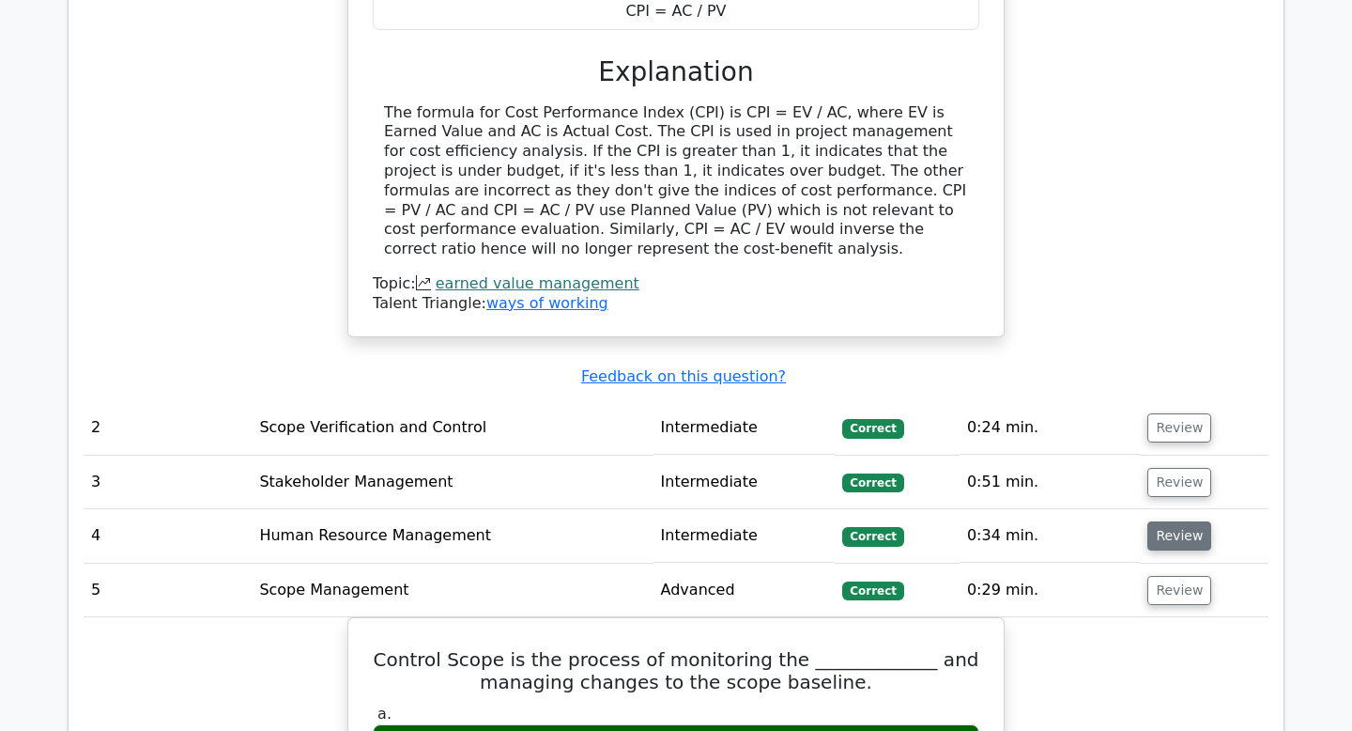
click at [1177, 548] on button "Review" at bounding box center [1180, 535] width 64 height 29
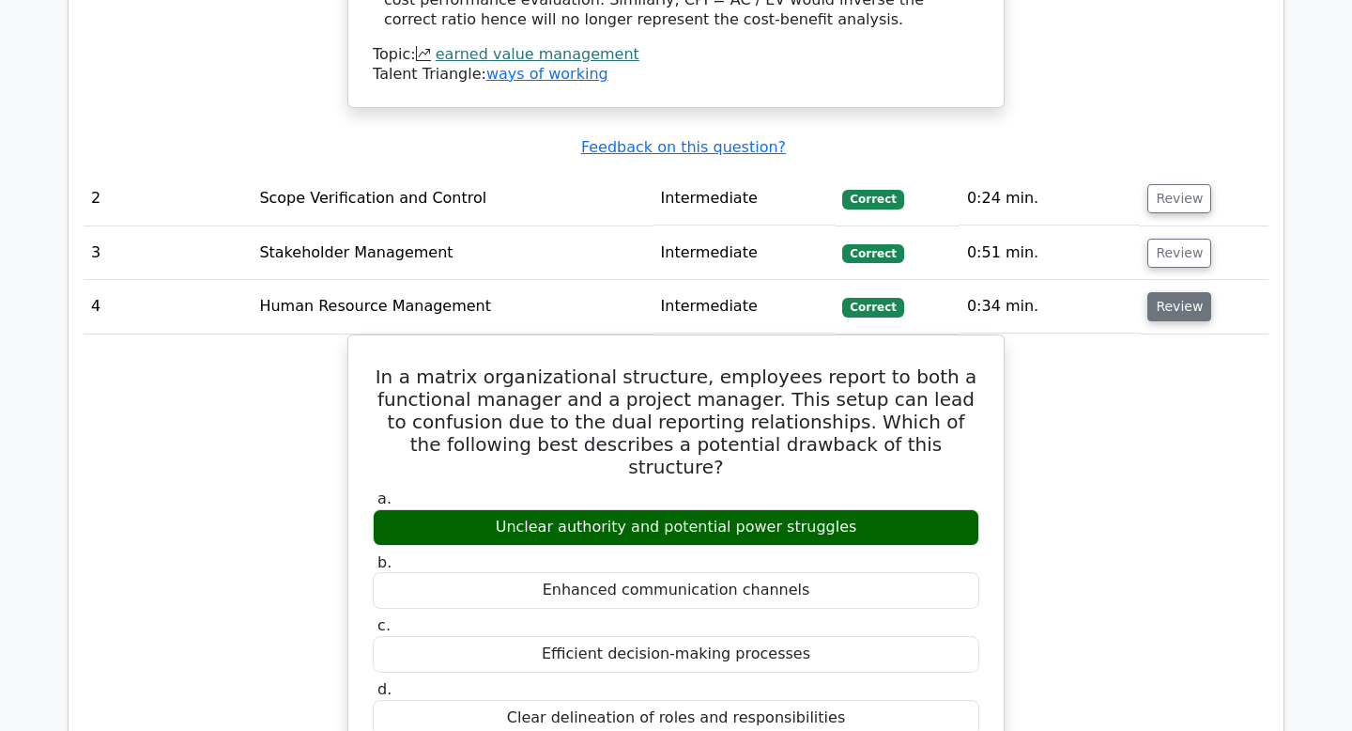
scroll to position [1590, 0]
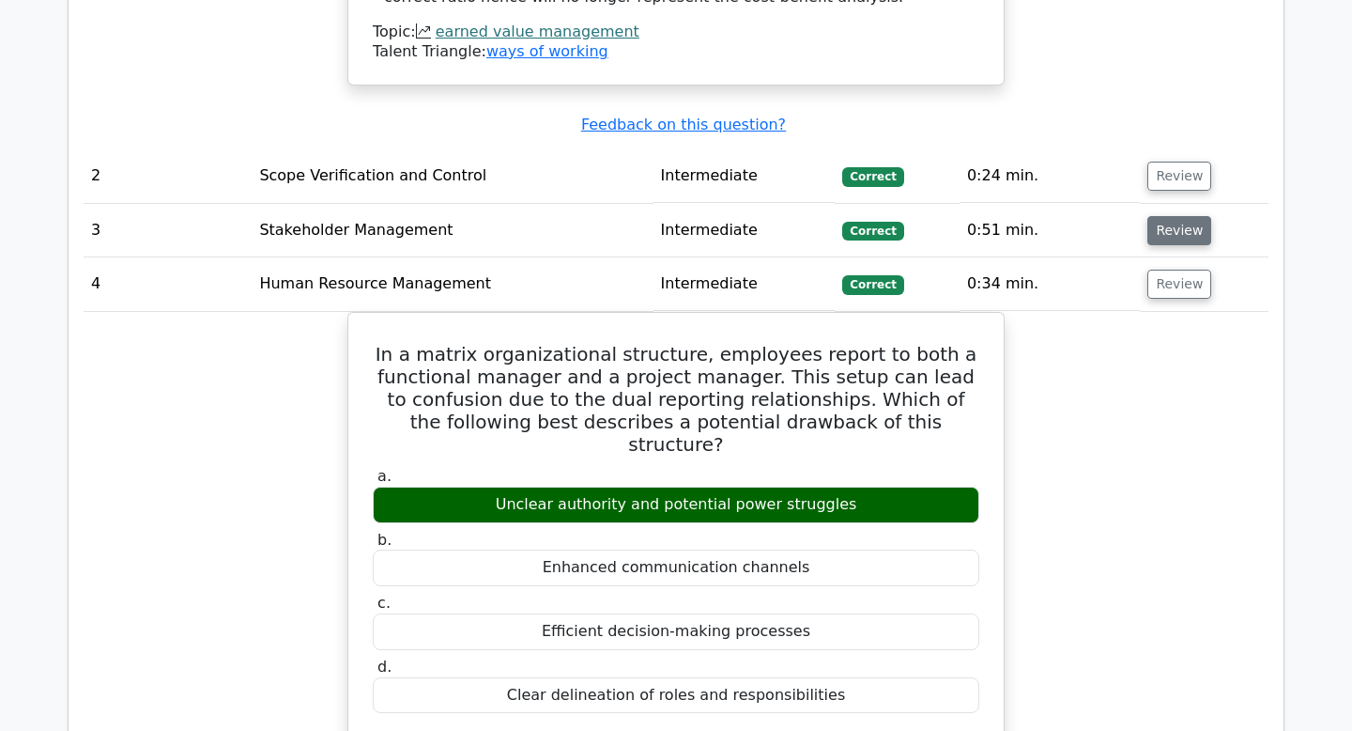
click at [1174, 229] on button "Review" at bounding box center [1180, 230] width 64 height 29
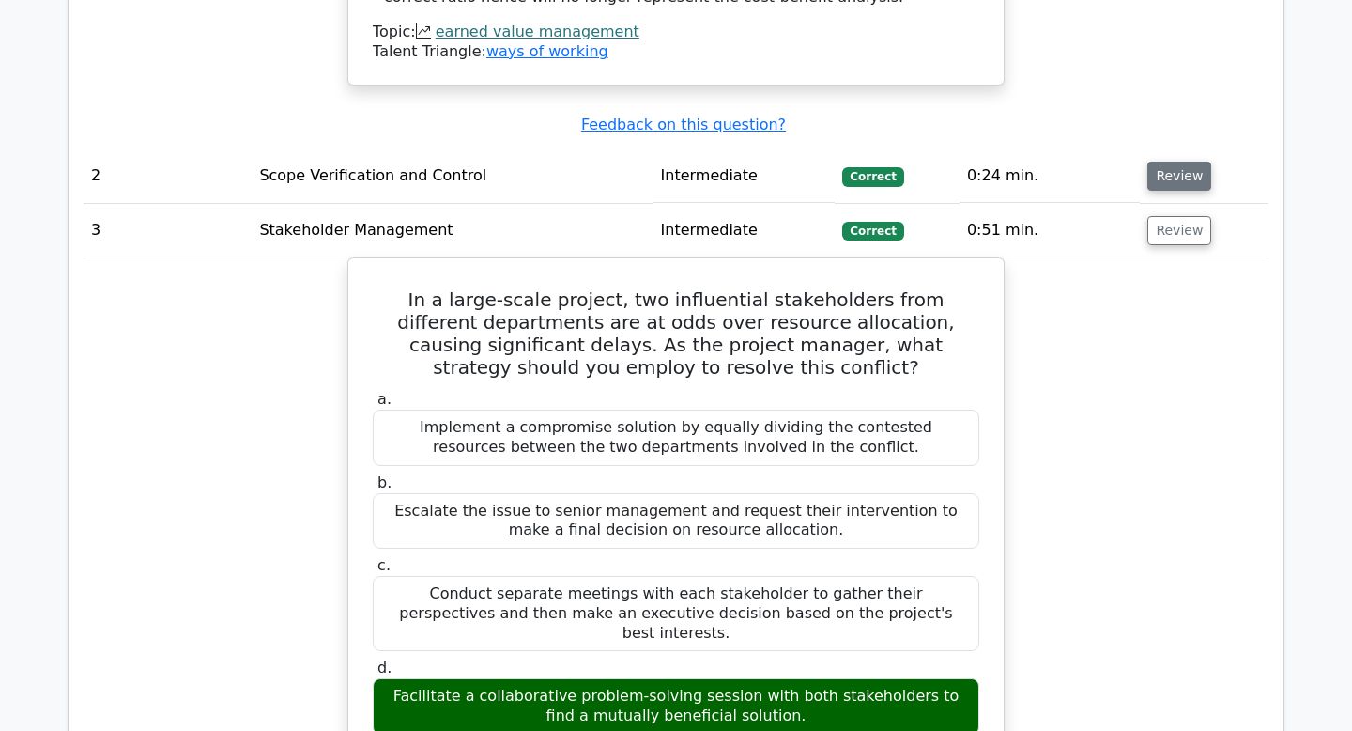
click at [1175, 170] on button "Review" at bounding box center [1180, 176] width 64 height 29
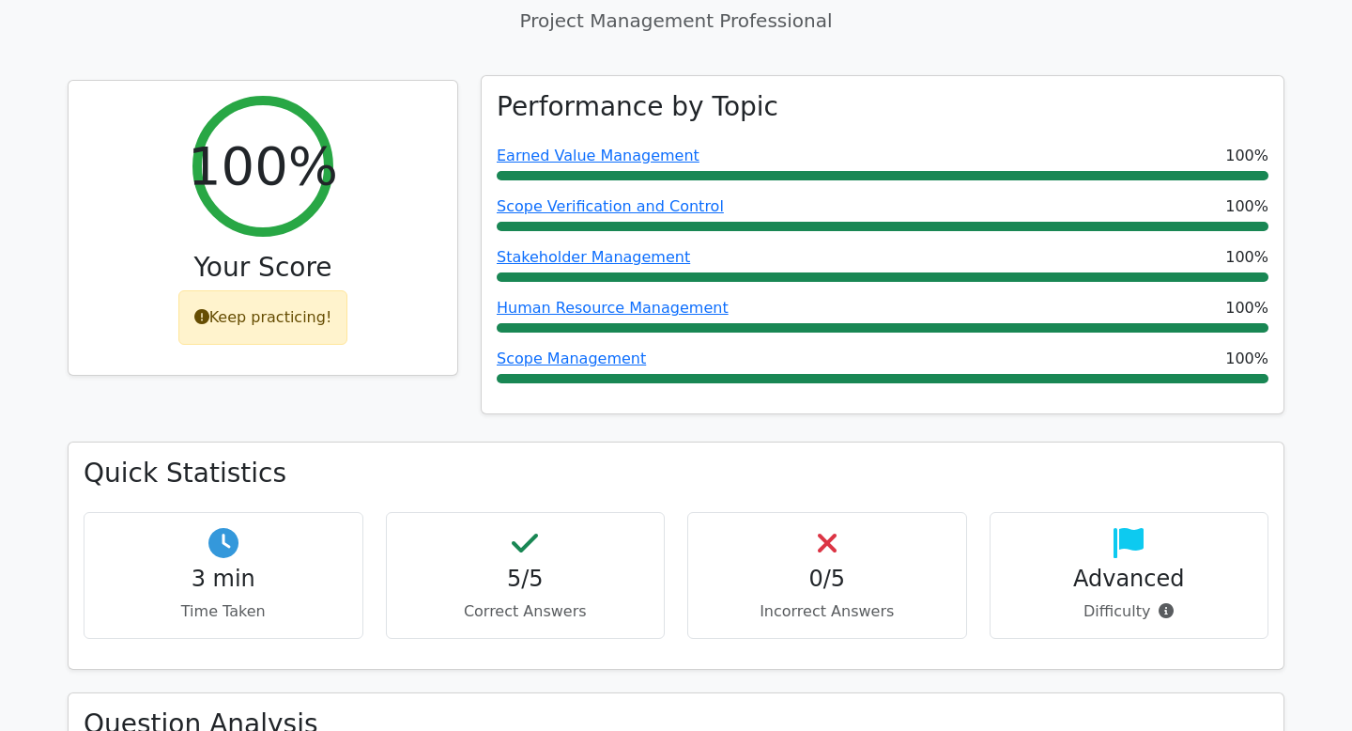
scroll to position [0, 0]
